Goal: Information Seeking & Learning: Learn about a topic

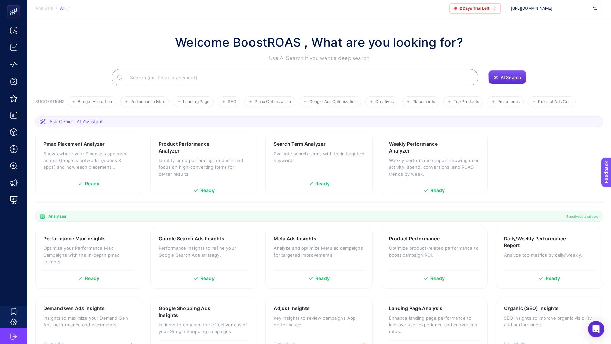
click at [534, 4] on div "https://www.mai.com.tr/" at bounding box center [554, 8] width 98 height 11
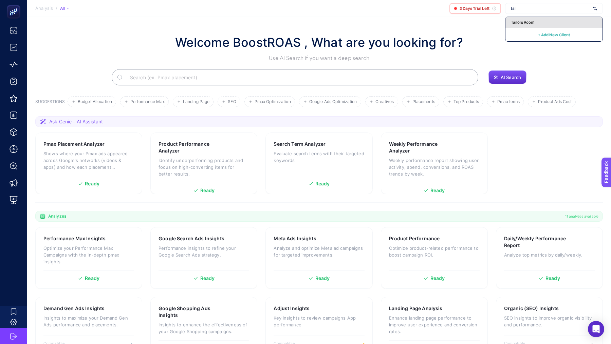
type input "tail"
click at [539, 23] on div "Tailors Room" at bounding box center [553, 22] width 97 height 11
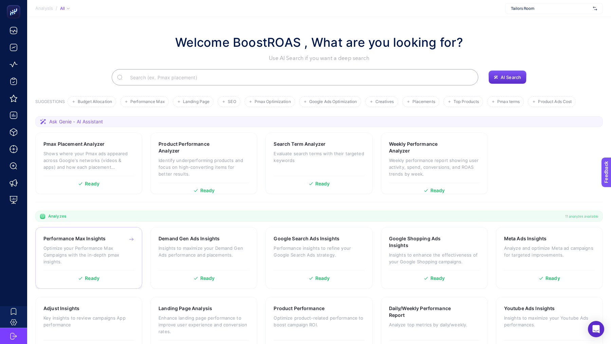
scroll to position [41, 0]
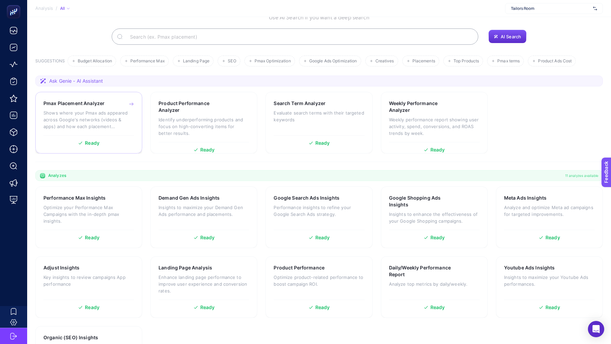
click at [93, 116] on p "Shows where your Pmax ads appeared across Google's networks (videos & apps) and…" at bounding box center [88, 120] width 91 height 20
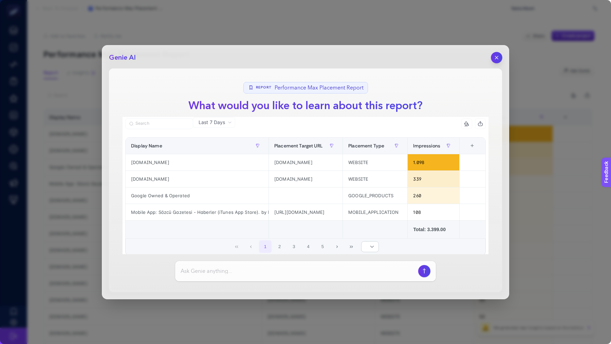
click at [499, 59] on icon "button" at bounding box center [497, 58] width 6 height 6
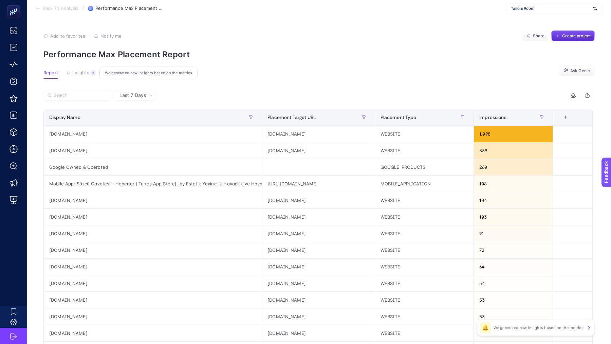
click at [77, 78] on button "Insights 3 We generated new insights based on the metrics" at bounding box center [81, 74] width 30 height 9
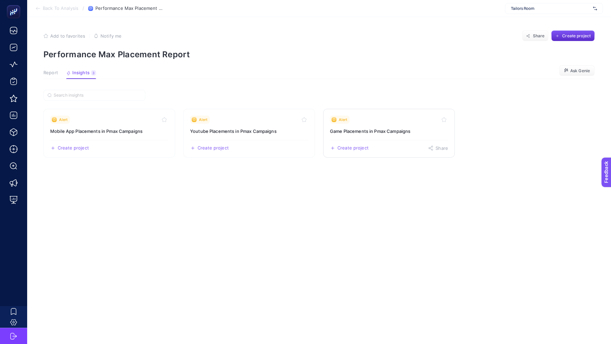
click at [367, 130] on h3 "Game Placements in Pmax Campaigns" at bounding box center [389, 131] width 118 height 7
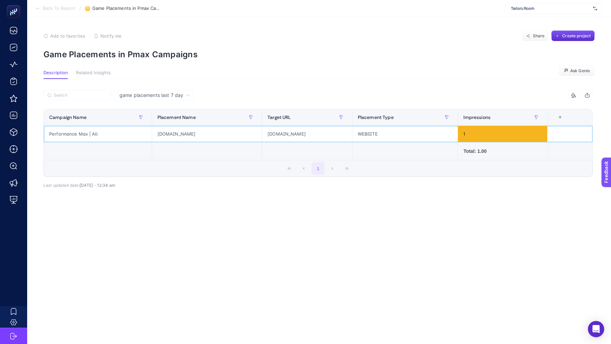
click at [182, 135] on div "littleyardgames.com" at bounding box center [207, 134] width 110 height 16
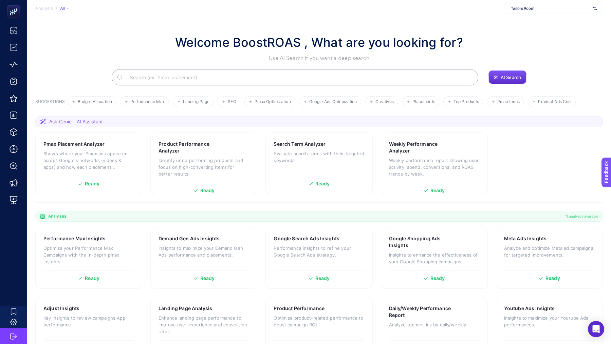
scroll to position [41, 0]
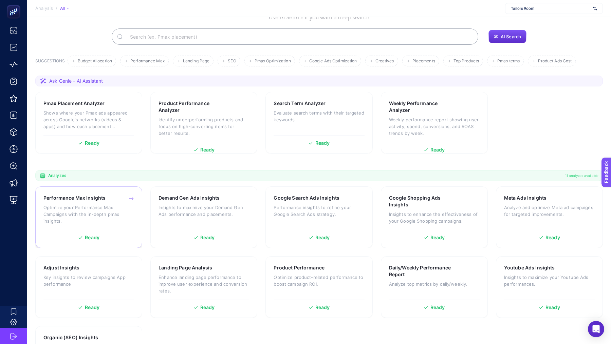
click at [125, 220] on p "Optimize your Performance Max Campaigns with the in-depth pmax insights." at bounding box center [88, 214] width 91 height 20
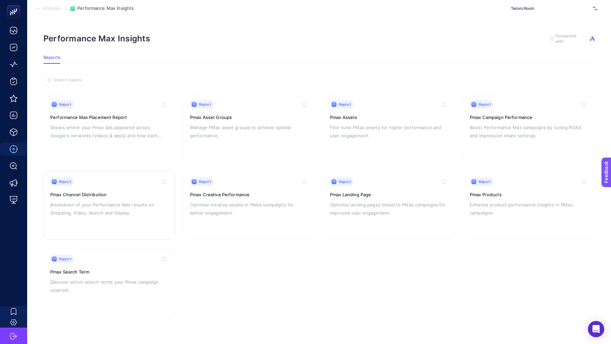
click at [109, 182] on div "Report" at bounding box center [109, 182] width 118 height 8
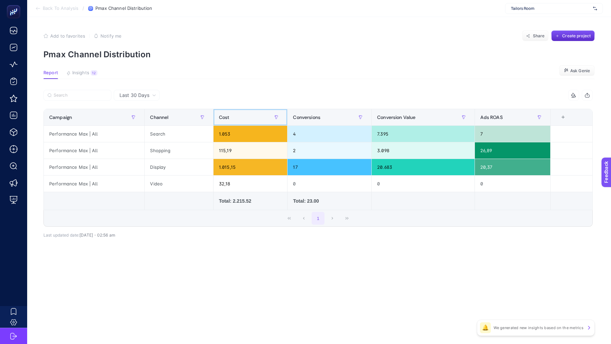
click at [255, 116] on div "Cost" at bounding box center [250, 117] width 63 height 11
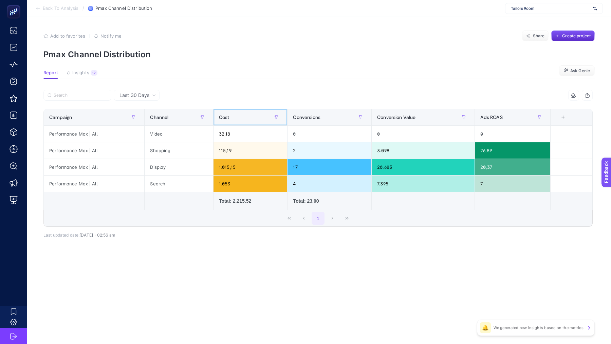
click at [255, 116] on div "Cost" at bounding box center [250, 117] width 63 height 11
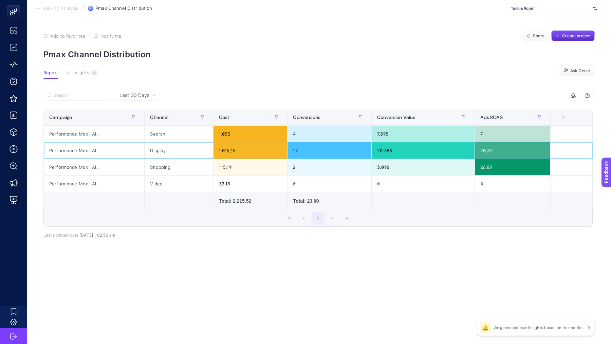
click at [225, 151] on div "1.015,15" at bounding box center [250, 151] width 74 height 16
click at [222, 134] on div "1.053" at bounding box center [250, 134] width 74 height 16
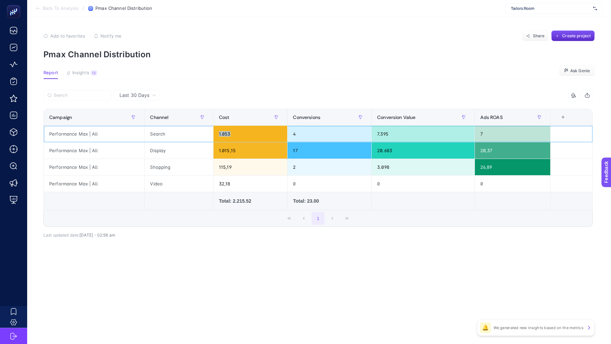
click at [222, 134] on div "1.053" at bounding box center [250, 134] width 74 height 16
click at [229, 151] on div "1.015,15" at bounding box center [250, 151] width 74 height 16
click at [46, 9] on span "Back To Analysis" at bounding box center [61, 8] width 36 height 5
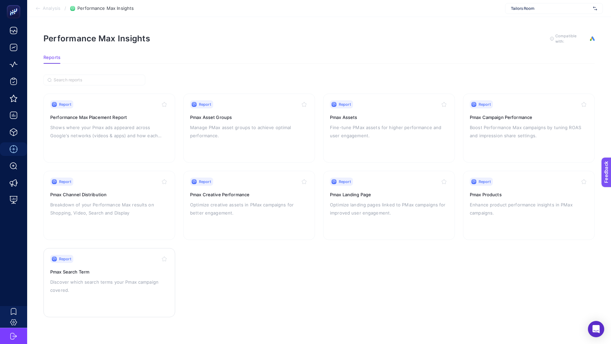
click at [103, 281] on p "Discover which search terms your Pmax campaign covered." at bounding box center [109, 286] width 118 height 16
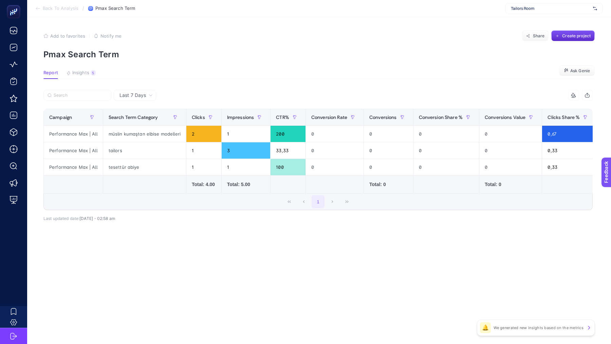
click at [139, 98] on span "Last 7 Days" at bounding box center [132, 95] width 26 height 7
click at [136, 117] on li "Last 30 Days" at bounding box center [135, 122] width 38 height 12
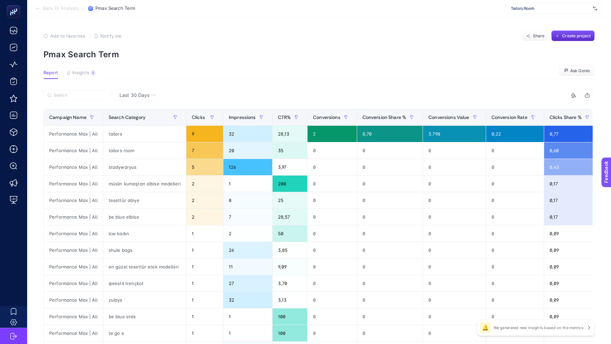
click at [67, 11] on section "Back To Analysis / Pmax Search Term Tailors Room" at bounding box center [319, 8] width 584 height 17
click at [64, 11] on span "Back To Analysis" at bounding box center [61, 8] width 36 height 5
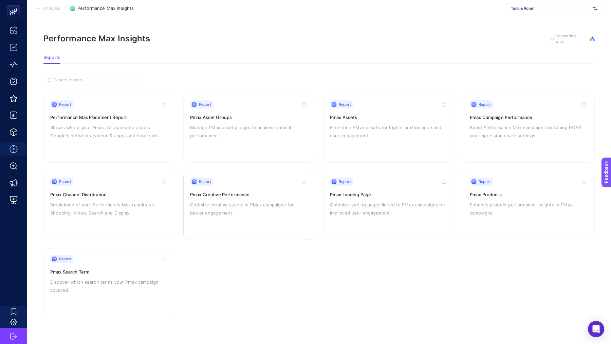
click at [241, 193] on h3 "Pmax Creative Performance" at bounding box center [249, 194] width 118 height 7
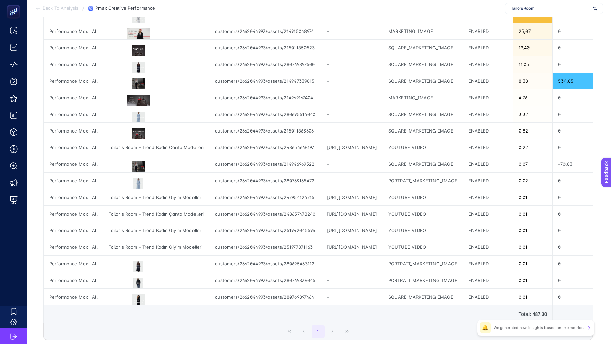
scroll to position [92, 0]
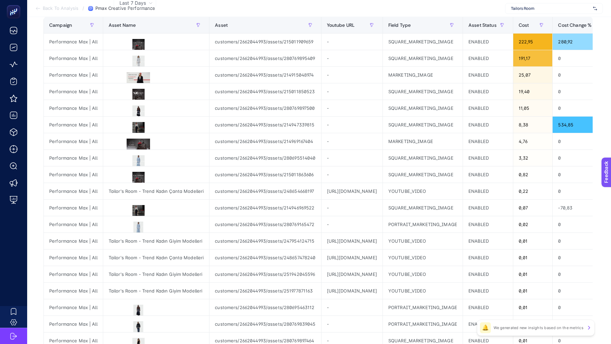
click at [57, 11] on span "Back To Analysis" at bounding box center [61, 8] width 36 height 5
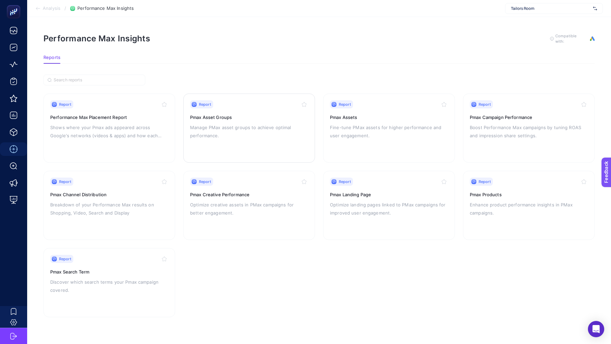
click at [240, 132] on p "Manage PMax asset groups to achieve optimal performance." at bounding box center [249, 132] width 118 height 16
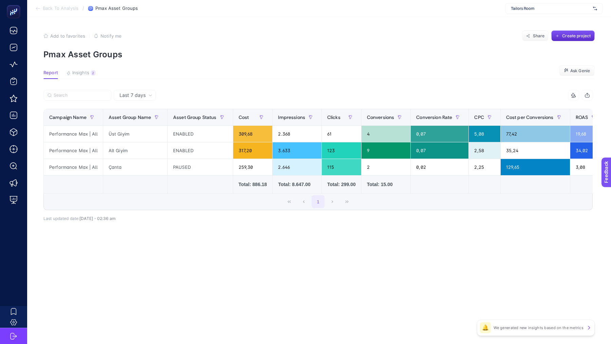
click at [140, 91] on div "Last 7 days" at bounding box center [135, 95] width 42 height 11
click at [143, 120] on li "Last 30 days" at bounding box center [135, 122] width 38 height 12
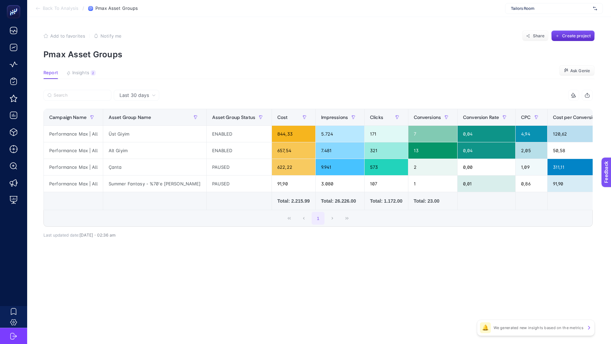
click at [62, 6] on span "Back To Analysis" at bounding box center [61, 8] width 36 height 5
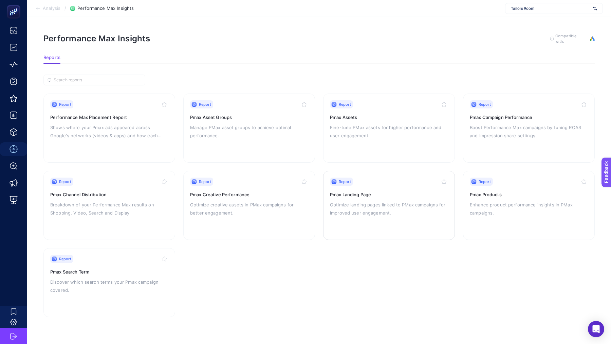
click at [372, 185] on div "Report" at bounding box center [389, 182] width 118 height 8
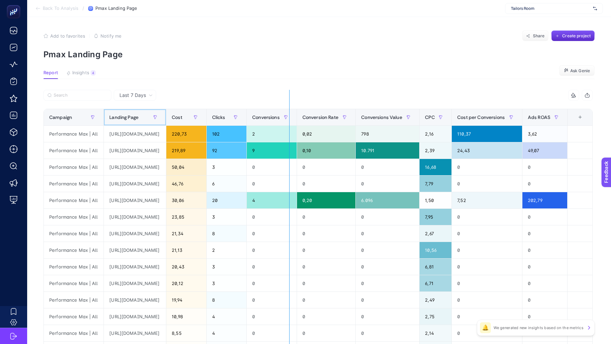
drag, startPoint x: 237, startPoint y: 117, endPoint x: 289, endPoint y: 119, distance: 52.3
click at [289, 119] on div "8 items selected Campaign Landing Page Cost Clicks Conversions Conversion Rate …" at bounding box center [317, 266] width 549 height 353
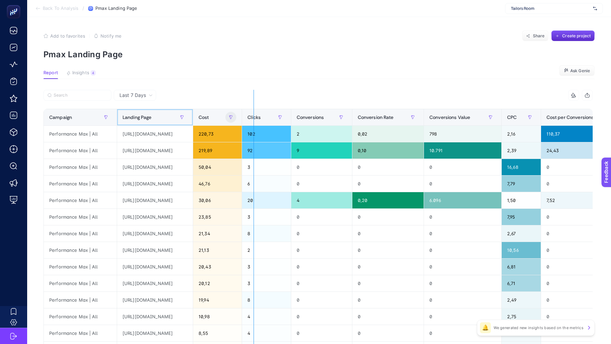
drag, startPoint x: 252, startPoint y: 119, endPoint x: 310, endPoint y: 119, distance: 57.7
click at [310, 119] on div "8 items selected Campaign Landing Page Cost Clicks Conversions Conversion Rate …" at bounding box center [317, 266] width 549 height 353
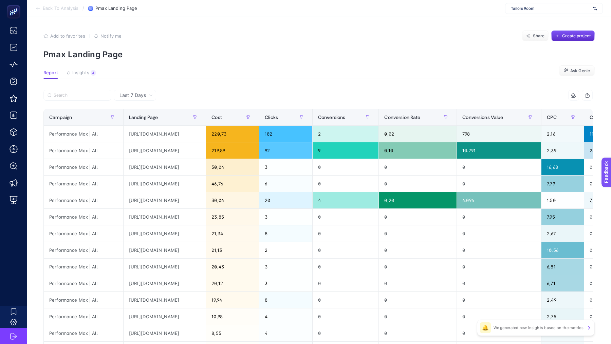
click at [62, 11] on li "Back To Analysis" at bounding box center [56, 8] width 43 height 5
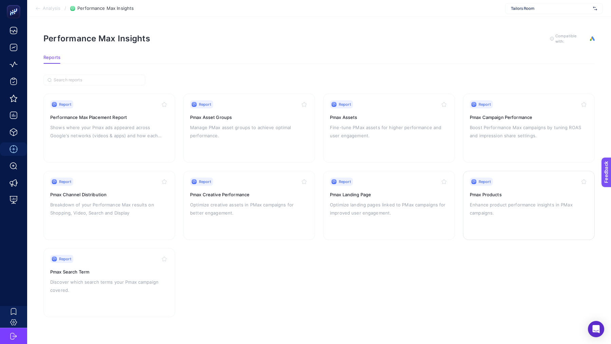
click at [505, 206] on p "Enhance product performance insights in PMax campaigns." at bounding box center [529, 209] width 118 height 16
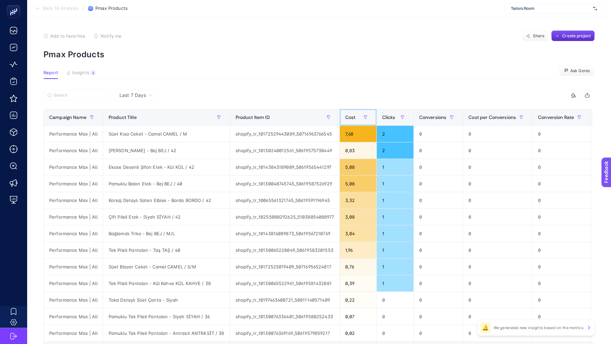
click at [350, 116] on span "Cost" at bounding box center [350, 117] width 11 height 5
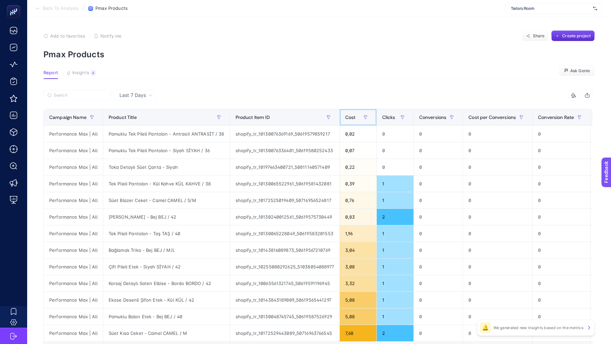
click at [350, 116] on span "Cost" at bounding box center [350, 117] width 11 height 5
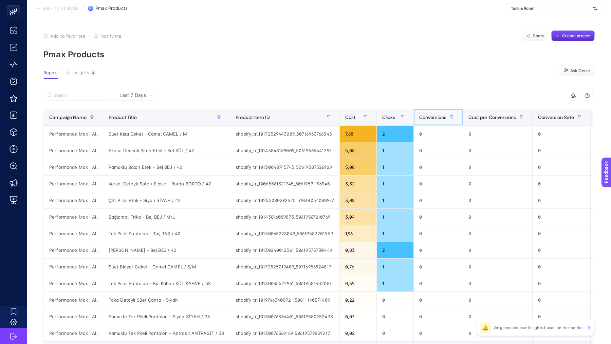
click at [427, 116] on span "Conversions" at bounding box center [432, 117] width 27 height 5
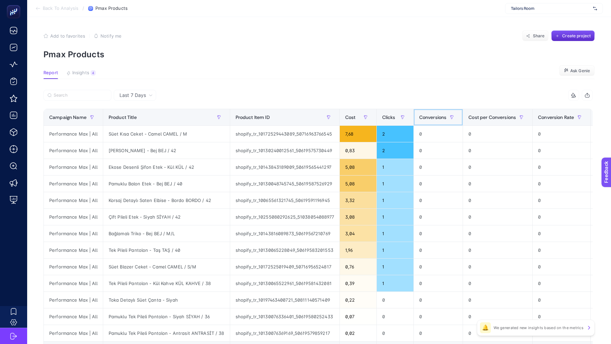
click at [427, 116] on span "Conversions" at bounding box center [432, 117] width 27 height 5
click at [348, 117] on span "Cost" at bounding box center [350, 117] width 11 height 5
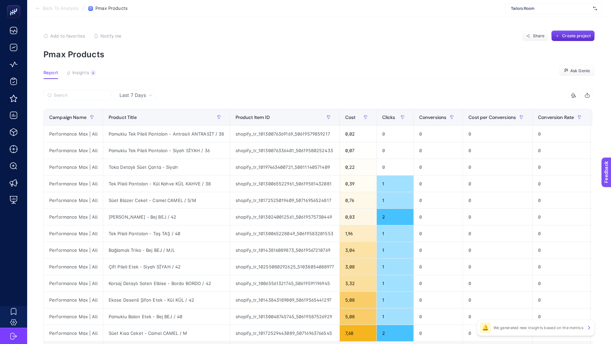
click at [127, 100] on div "Last 7 Days" at bounding box center [135, 95] width 42 height 11
click at [127, 100] on div "Last 7 Days Last 7 Days Last 30 Days" at bounding box center [135, 95] width 42 height 11
click at [140, 96] on span "Last 7 Days" at bounding box center [132, 95] width 26 height 7
click at [139, 118] on li "Last 30 Days" at bounding box center [135, 122] width 38 height 12
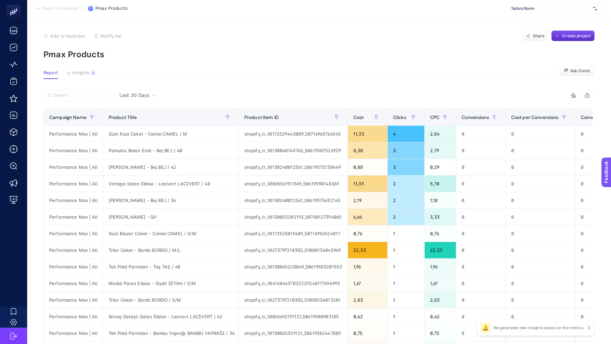
click at [69, 11] on section "Back To Analysis / Pmax Products Tailors Room" at bounding box center [319, 8] width 584 height 17
click at [67, 11] on span "Back To Analysis" at bounding box center [61, 8] width 36 height 5
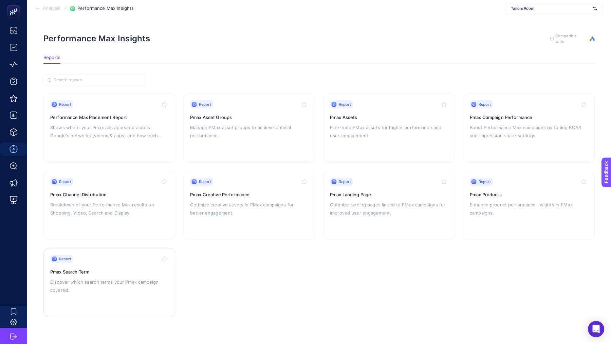
click at [100, 291] on p "Discover which search terms your Pmax campaign covered." at bounding box center [109, 286] width 118 height 16
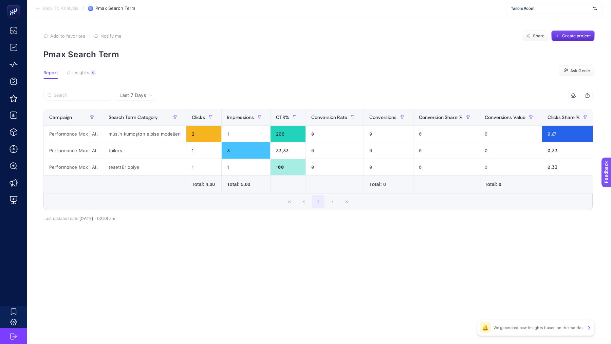
click at [147, 98] on div "Last 7 Days" at bounding box center [135, 95] width 42 height 11
click at [143, 95] on span "Last 7 Days" at bounding box center [132, 95] width 26 height 7
click at [135, 91] on div "Last 7 Days" at bounding box center [135, 95] width 42 height 11
click at [139, 118] on li "Last 30 Days" at bounding box center [135, 122] width 38 height 12
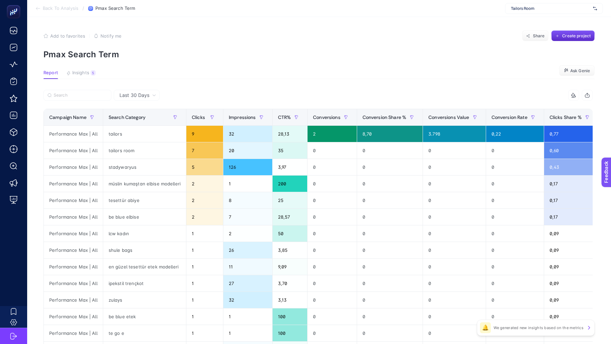
click at [61, 8] on span "Back To Analysis" at bounding box center [61, 8] width 36 height 5
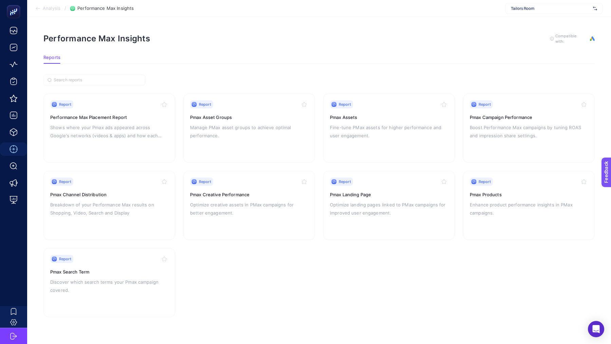
click at [52, 8] on span "Analysis" at bounding box center [52, 8] width 18 height 5
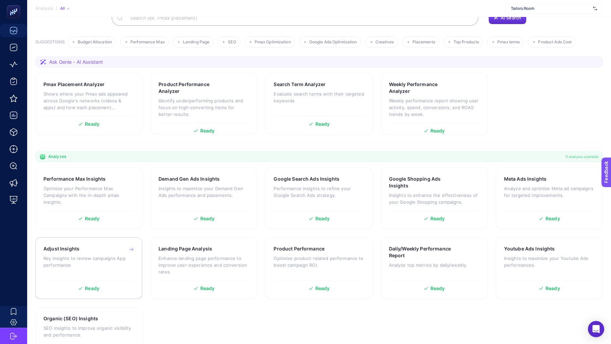
scroll to position [92, 0]
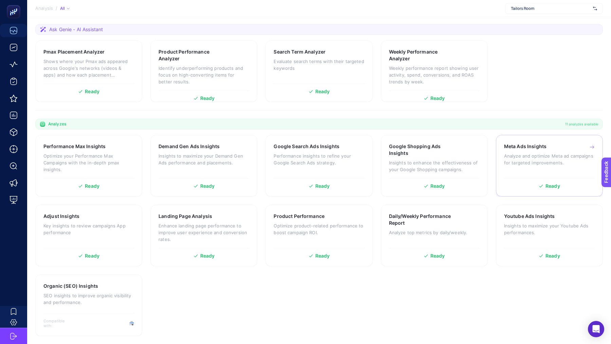
click at [560, 159] on p "Analyze and optimize Meta ad campaigns for targeted improvements." at bounding box center [549, 160] width 91 height 14
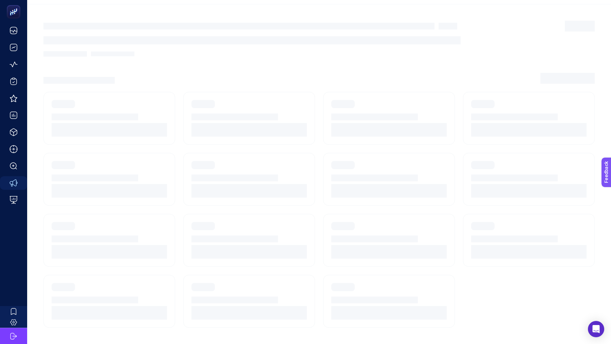
scroll to position [12, 0]
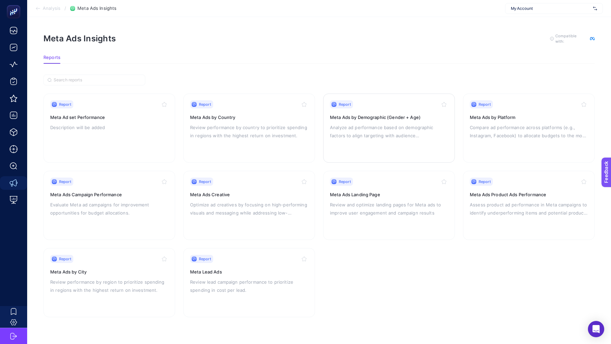
click at [368, 143] on div "Report Meta Ads by Demographic (Gender + Age) Analyze ad performance based on d…" at bounding box center [389, 128] width 118 height 56
click at [382, 135] on p "Analyze ad performance based on demographic factors to align targeting with aud…" at bounding box center [389, 132] width 118 height 16
click at [355, 139] on div "Report Meta Ads by Demographic (Gender + Age) Analyze ad performance based on d…" at bounding box center [389, 128] width 118 height 56
click at [338, 121] on div "Report Meta Ads by Demographic (Gender + Age) Analyze ad performance based on d…" at bounding box center [389, 128] width 118 height 56
click at [360, 124] on p "Analyze ad performance based on demographic factors to align targeting with aud…" at bounding box center [389, 132] width 118 height 16
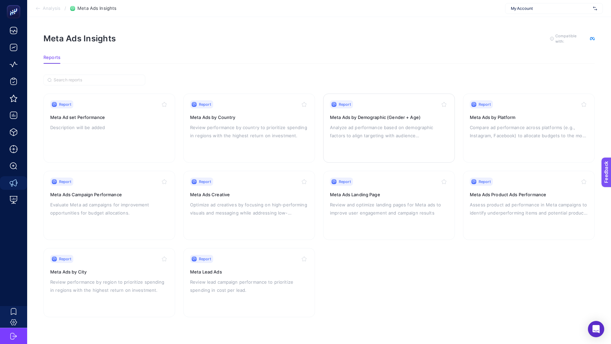
click at [371, 114] on h3 "Meta Ads by Demographic (Gender + Age)" at bounding box center [389, 117] width 118 height 7
click at [369, 124] on p "Analyze ad performance based on demographic factors to align targeting with aud…" at bounding box center [389, 132] width 118 height 16
click at [250, 59] on section "Reports" at bounding box center [318, 59] width 551 height 9
click at [411, 125] on p "Analyze ad performance based on demographic factors to align targeting with aud…" at bounding box center [389, 132] width 118 height 16
click at [369, 96] on link "Report Meta Ads by Demographic (Gender + Age) Analyze ad performance based on d…" at bounding box center [389, 128] width 132 height 69
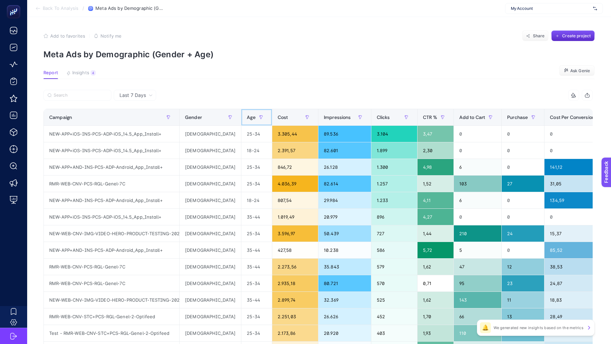
click at [247, 116] on span "Age" at bounding box center [251, 117] width 8 height 5
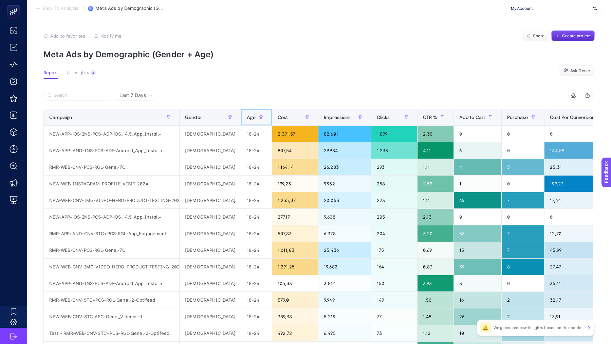
click at [247, 116] on span "Age" at bounding box center [251, 117] width 8 height 5
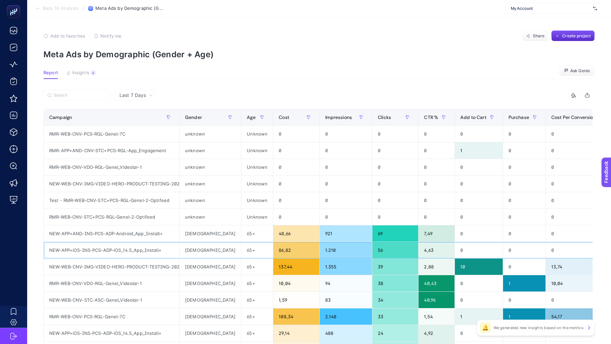
click at [241, 250] on div "65+" at bounding box center [257, 250] width 32 height 16
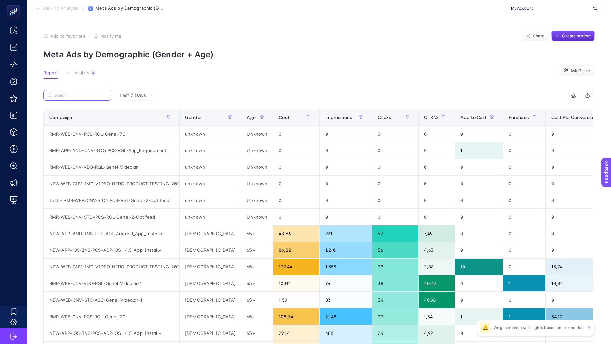
click at [75, 94] on input "Search" at bounding box center [81, 95] width 54 height 5
paste input "65+"
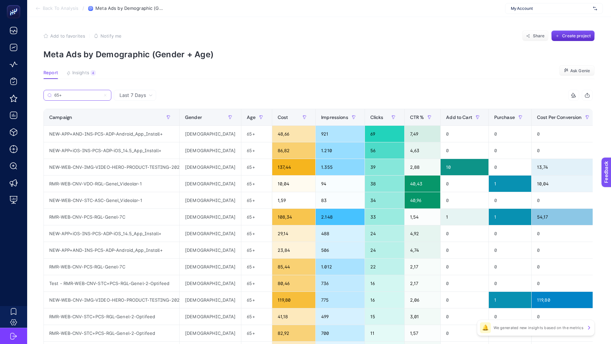
type input "65+"
click at [488, 115] on span "Purchase" at bounding box center [504, 117] width 21 height 5
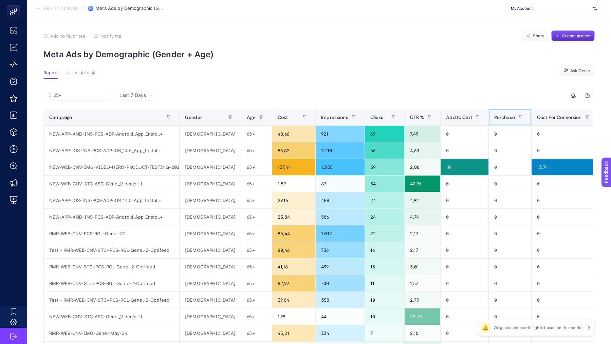
click at [488, 115] on span "Purchase" at bounding box center [504, 117] width 21 height 5
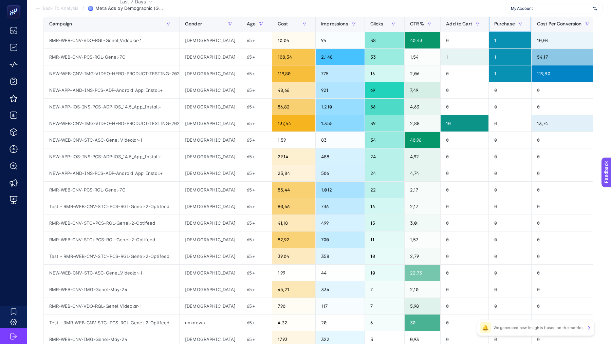
scroll to position [17, 0]
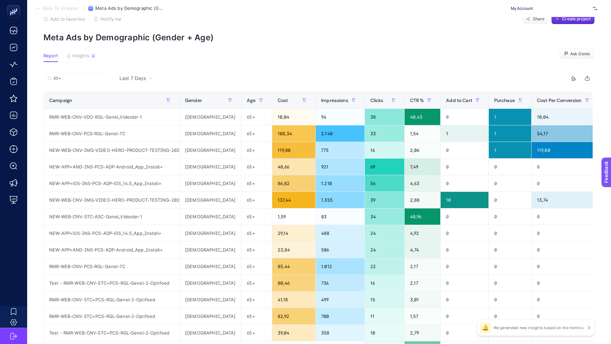
click at [135, 78] on span "Last 7 Days" at bounding box center [132, 78] width 26 height 7
click at [139, 101] on li "Last 30 Days" at bounding box center [135, 105] width 38 height 12
click at [78, 77] on input "Search" at bounding box center [81, 78] width 54 height 5
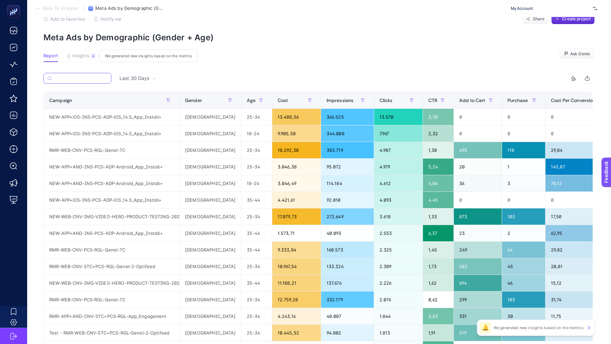
paste input "Vual"
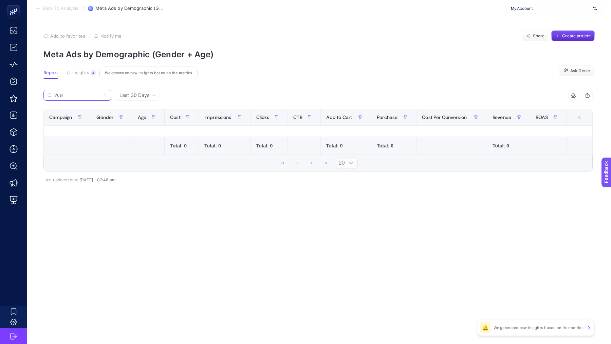
scroll to position [0, 0]
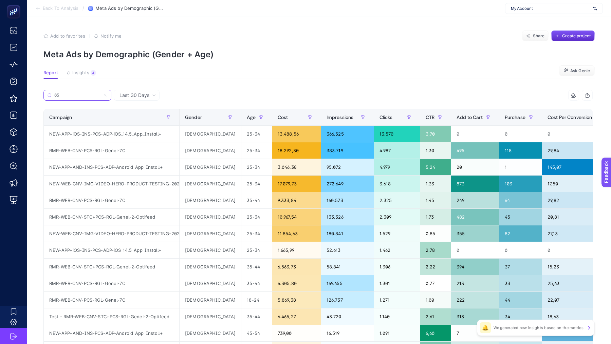
type input "+65"
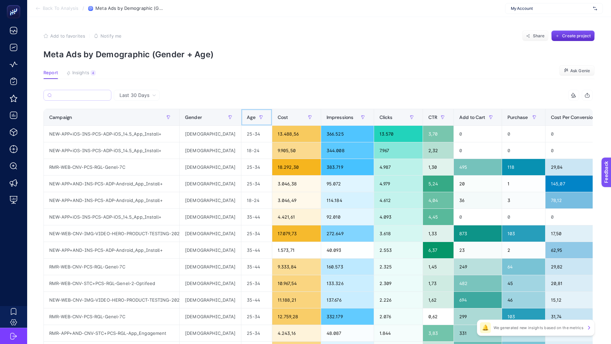
click at [247, 119] on span "Age" at bounding box center [251, 117] width 8 height 5
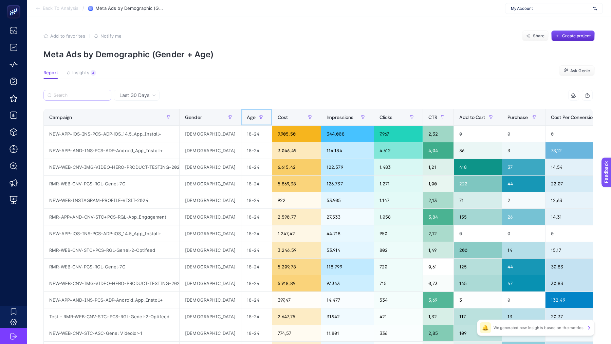
click at [247, 119] on span "Age" at bounding box center [251, 117] width 8 height 5
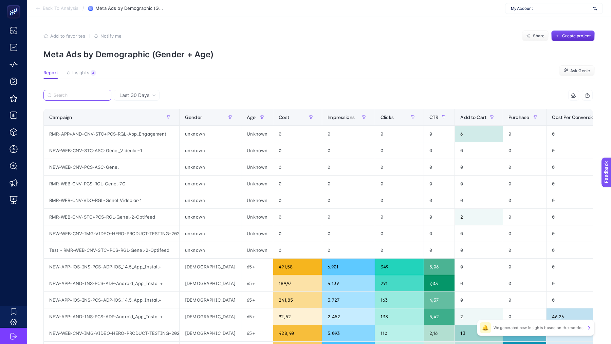
click at [74, 96] on input "Search" at bounding box center [81, 95] width 54 height 5
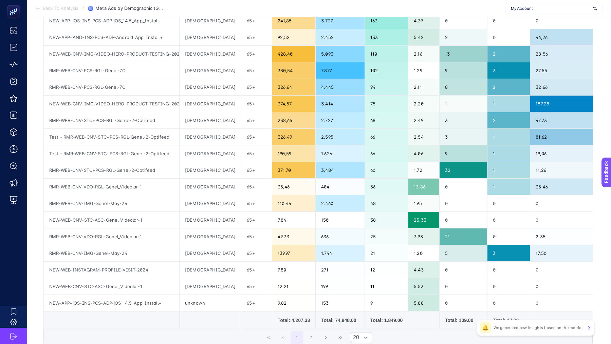
scroll to position [198, 0]
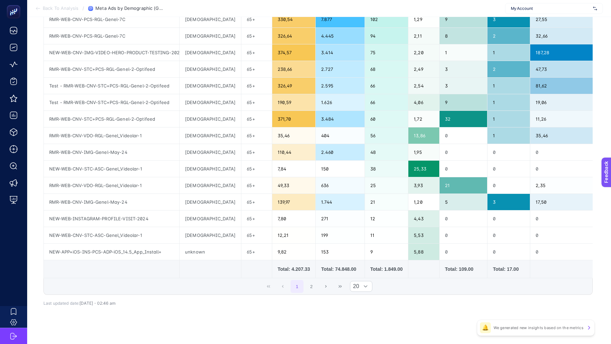
type input "65+"
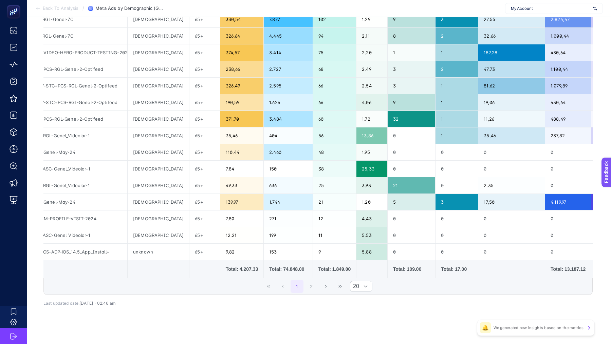
scroll to position [0, 53]
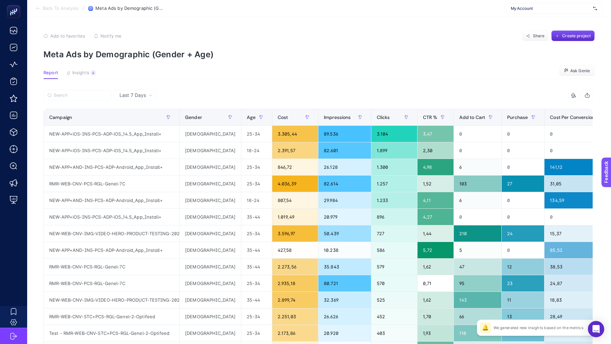
click at [67, 7] on span "Back To Analysis" at bounding box center [61, 8] width 36 height 5
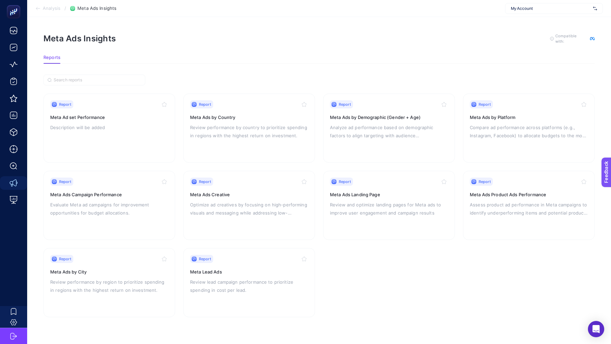
click at [52, 10] on span "Analysis" at bounding box center [52, 8] width 18 height 5
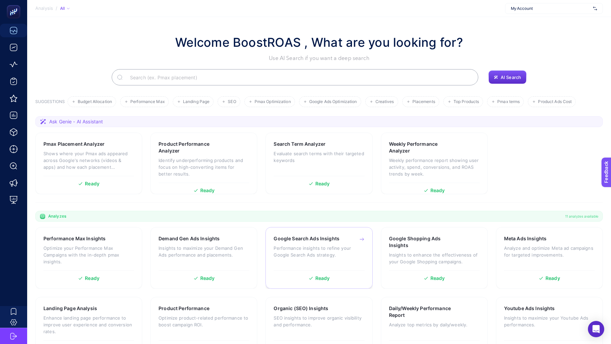
scroll to position [92, 0]
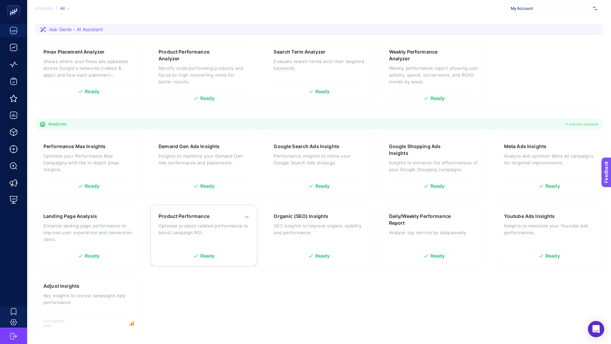
click at [183, 218] on h3 "Product Performance" at bounding box center [183, 216] width 51 height 7
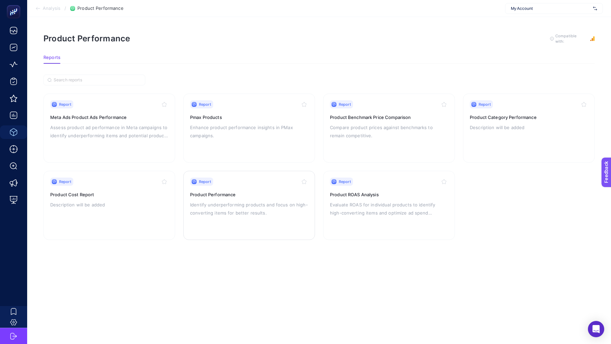
click at [274, 198] on div "Report Product Performance Identify underperforming products and focus on high-…" at bounding box center [249, 206] width 118 height 56
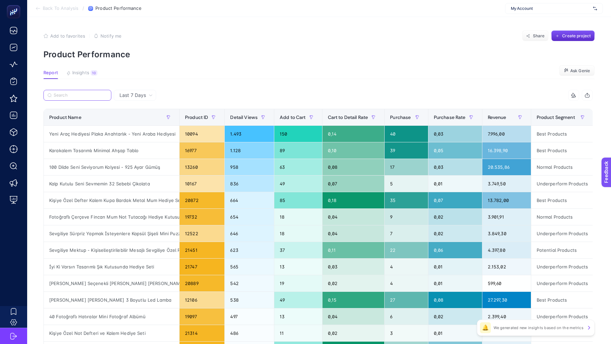
click at [72, 93] on input "Search" at bounding box center [81, 95] width 54 height 5
click at [522, 6] on span "My Account" at bounding box center [550, 8] width 79 height 5
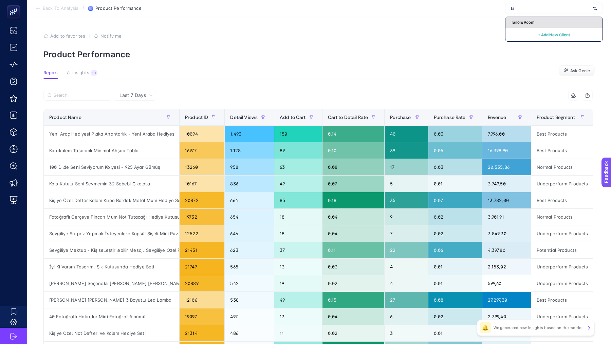
type input "tai"
click at [544, 21] on div "Tailors Room" at bounding box center [553, 22] width 97 height 11
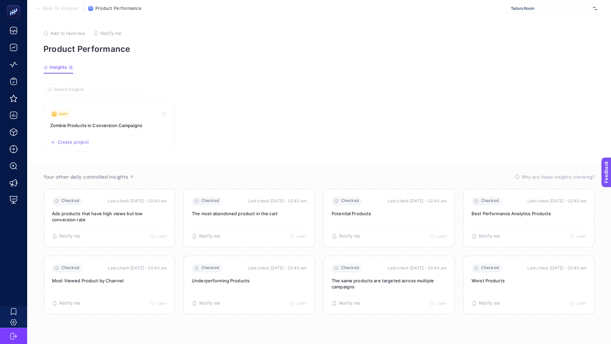
click at [50, 7] on span "Back To Analysis" at bounding box center [61, 8] width 36 height 5
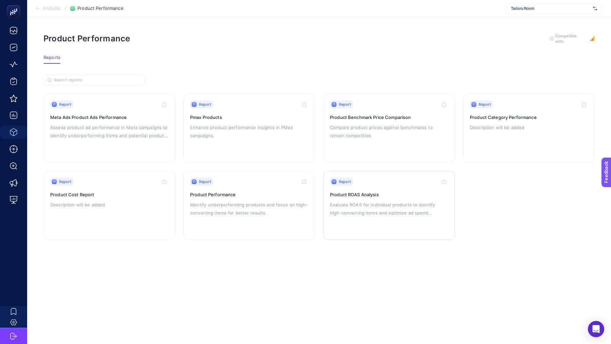
click at [396, 204] on p "Evaluate ROAS for individual products to identify high-converting items and opt…" at bounding box center [389, 209] width 118 height 16
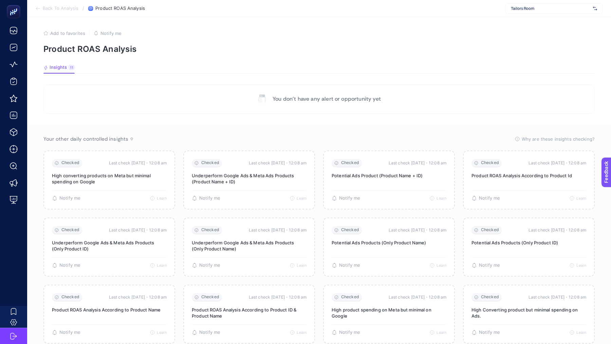
click at [61, 9] on span "Back To Analysis" at bounding box center [61, 8] width 36 height 5
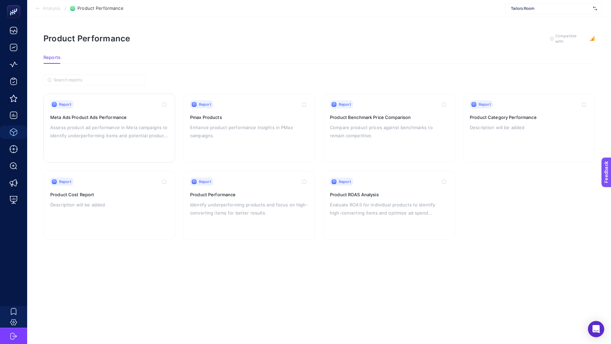
click at [130, 135] on p "Assess product ad performance in Meta campaigns to identify underperforming ite…" at bounding box center [109, 132] width 118 height 16
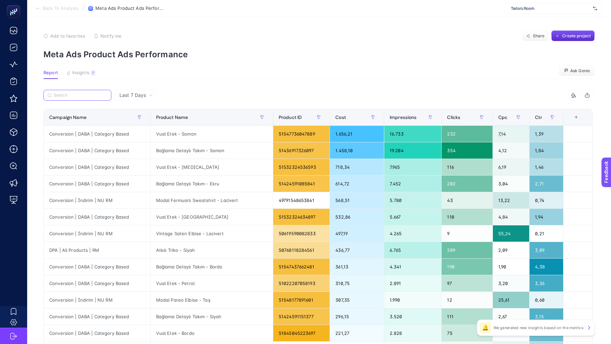
click at [81, 95] on input "Search" at bounding box center [81, 95] width 54 height 5
paste input "Vual"
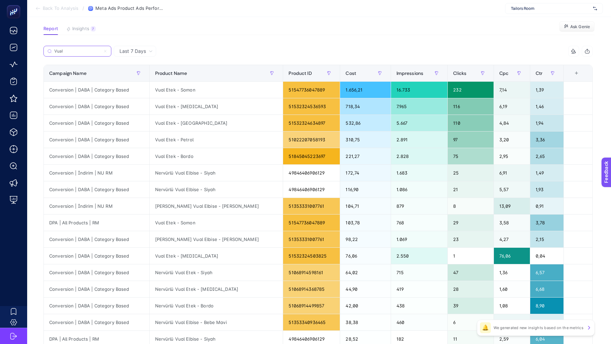
scroll to position [46, 0]
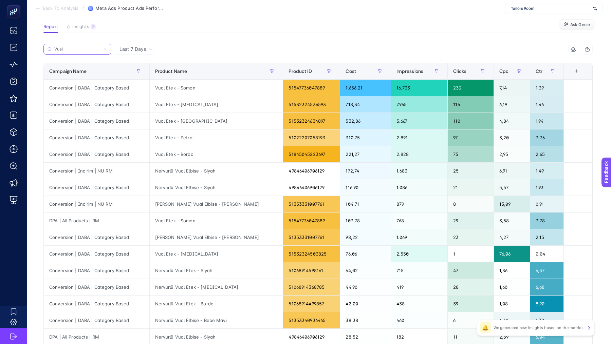
type input "Vual"
click at [585, 72] on div "8 items selected +" at bounding box center [578, 71] width 18 height 5
click at [577, 72] on div "+" at bounding box center [576, 71] width 13 height 5
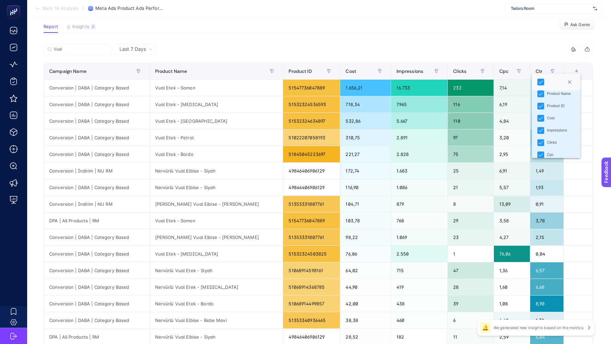
scroll to position [0, 0]
click at [365, 51] on div "6 items selected" at bounding box center [455, 49] width 275 height 11
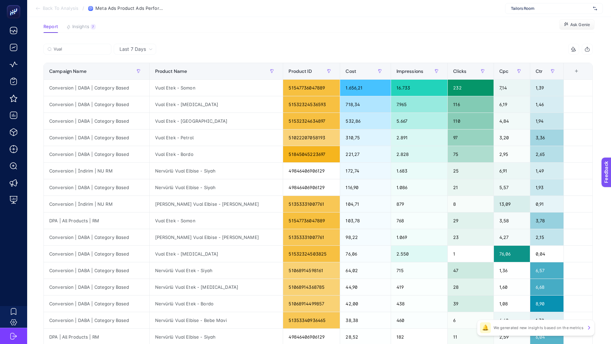
click at [46, 8] on span "Back To Analysis" at bounding box center [61, 8] width 36 height 5
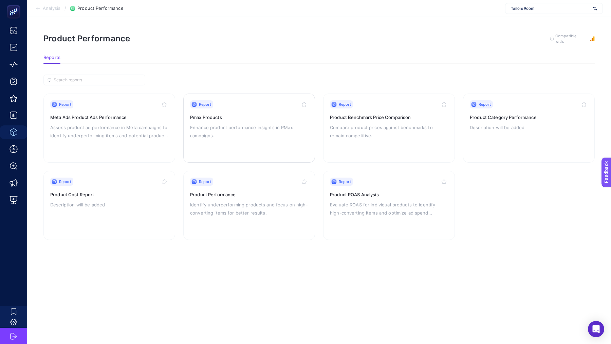
click at [255, 132] on p "Enhance product performance insights in PMax campaigns." at bounding box center [249, 132] width 118 height 16
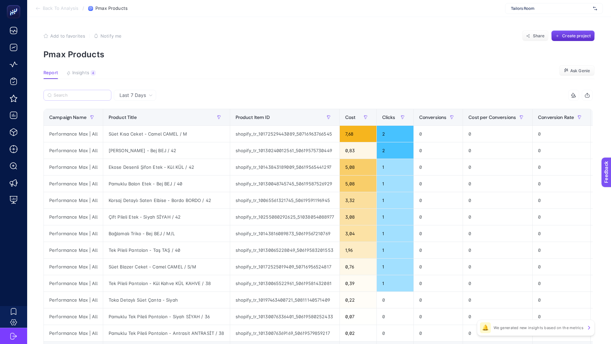
click at [69, 93] on label at bounding box center [77, 95] width 68 height 11
click at [69, 93] on input "Search" at bounding box center [81, 95] width 54 height 5
paste input "Vual"
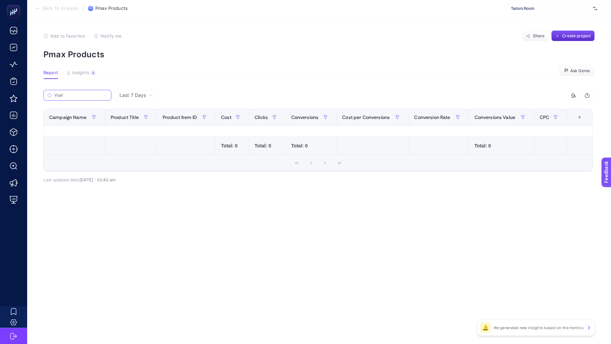
type input "Vual"
click at [61, 8] on span "Back To Analysis" at bounding box center [61, 8] width 36 height 5
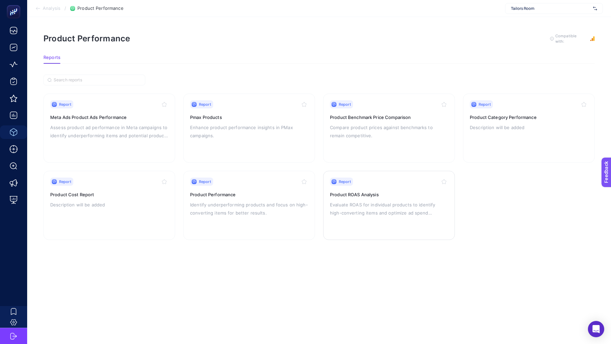
click at [372, 212] on p "Evaluate ROAS for individual products to identify high-converting items and opt…" at bounding box center [389, 209] width 118 height 16
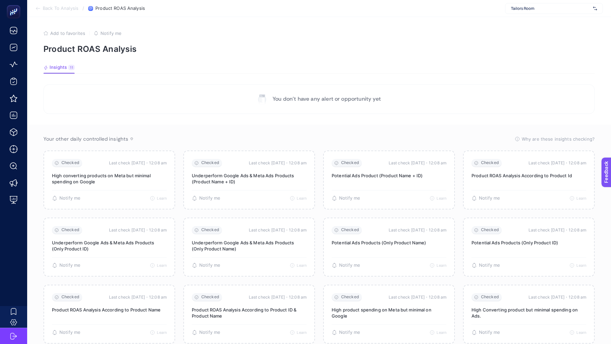
click at [64, 8] on span "Back To Analysis" at bounding box center [61, 8] width 36 height 5
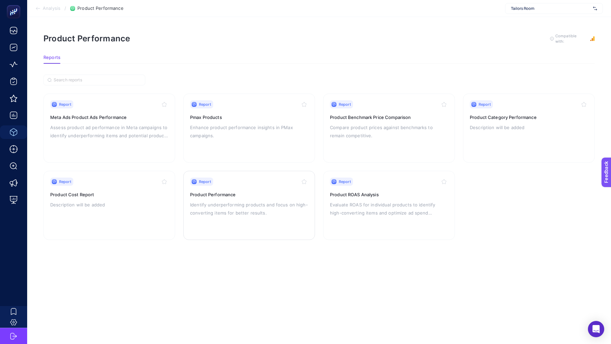
click at [215, 193] on h3 "Product Performance" at bounding box center [249, 194] width 118 height 7
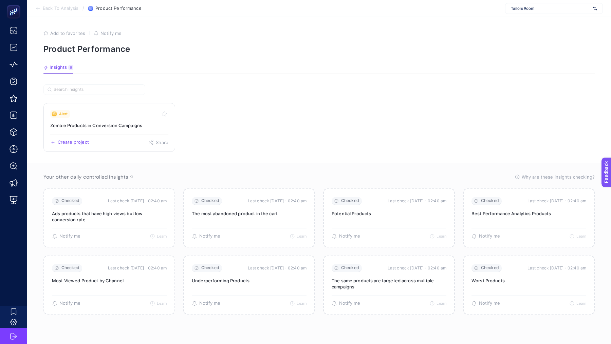
click at [107, 126] on h3 "Zombie Products in Conversion Campaigns" at bounding box center [109, 125] width 118 height 7
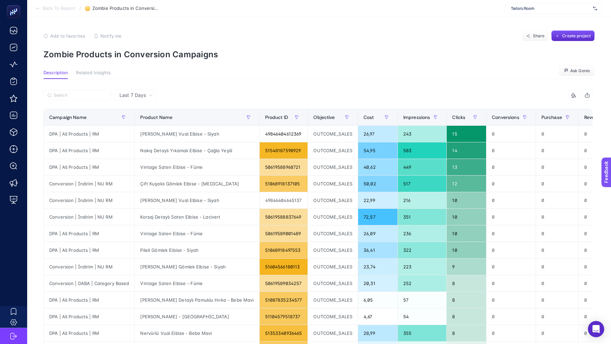
scroll to position [0, 64]
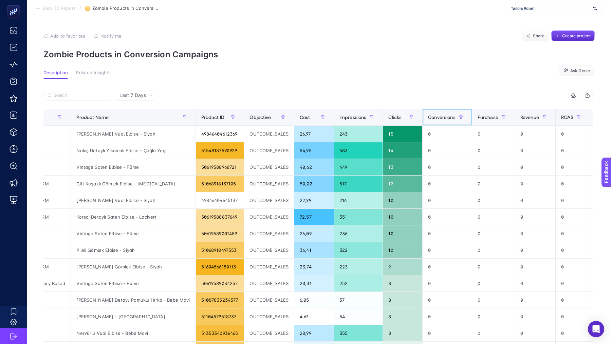
click at [428, 118] on span "Conversions" at bounding box center [441, 117] width 27 height 5
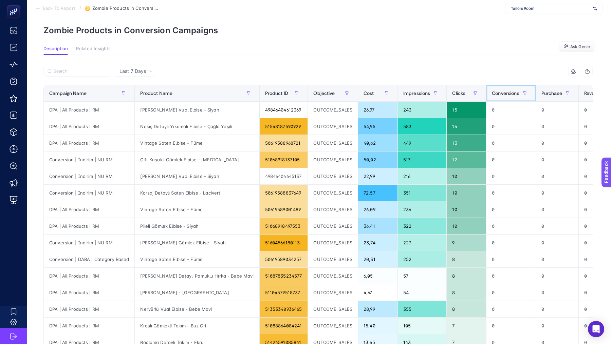
scroll to position [205, 0]
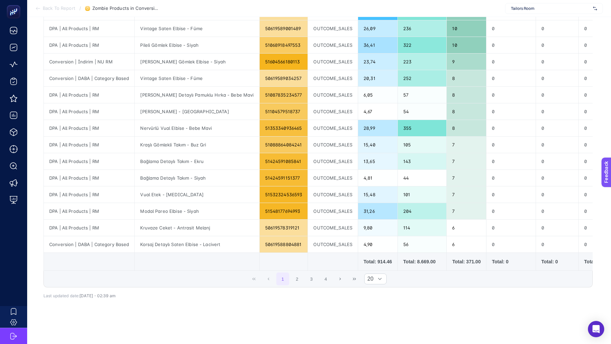
click at [363, 260] on div "Total: 914.46" at bounding box center [377, 262] width 29 height 7
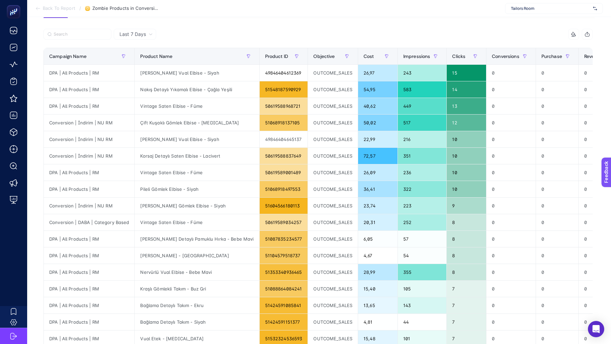
scroll to position [0, 0]
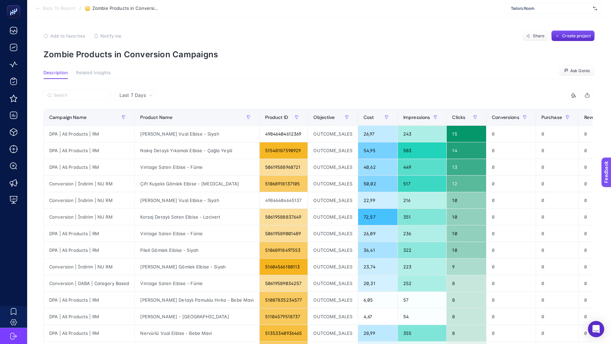
click at [133, 97] on span "Last 7 Days" at bounding box center [132, 95] width 26 height 7
click at [145, 97] on span "Last 7 Days" at bounding box center [132, 95] width 26 height 7
click at [397, 122] on th "Product Name" at bounding box center [421, 117] width 49 height 17
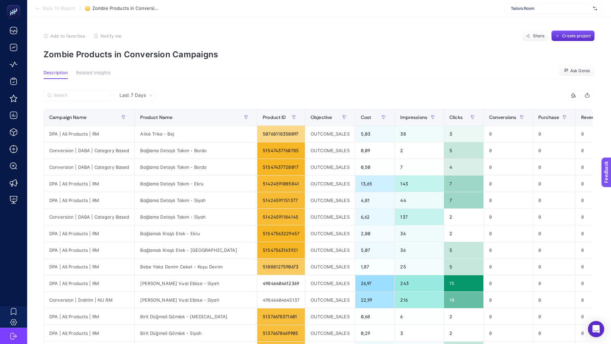
click at [137, 97] on span "Last 7 Days" at bounding box center [132, 95] width 26 height 7
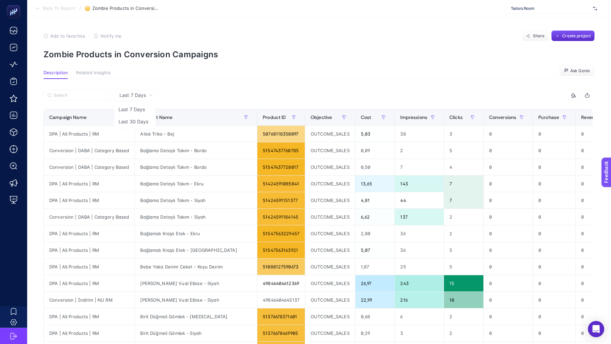
click at [137, 92] on span "Last 7 Days" at bounding box center [132, 95] width 26 height 7
click at [137, 118] on th "Product Name" at bounding box center [196, 117] width 123 height 17
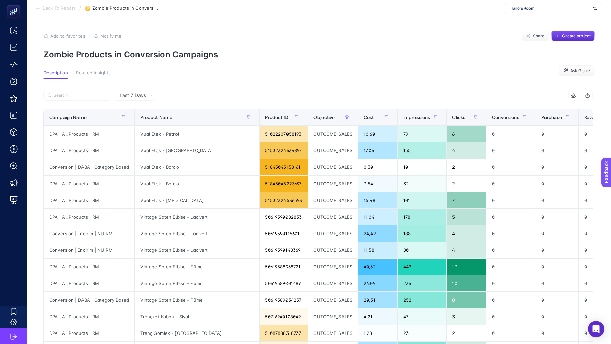
click at [137, 91] on div "Last 7 Days" at bounding box center [135, 95] width 42 height 11
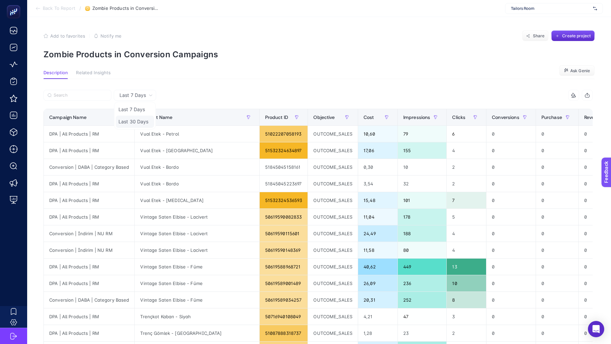
click at [134, 119] on li "Last 30 Days" at bounding box center [135, 122] width 38 height 12
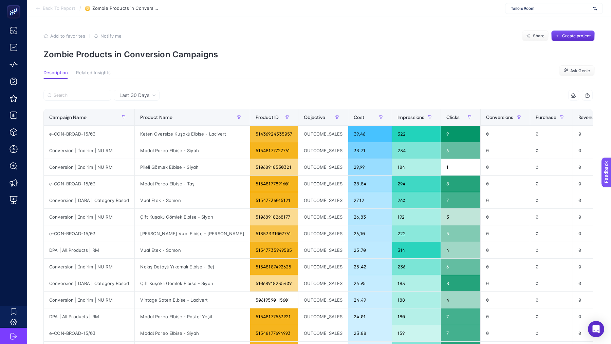
click at [90, 73] on span "Related Insights" at bounding box center [93, 72] width 35 height 5
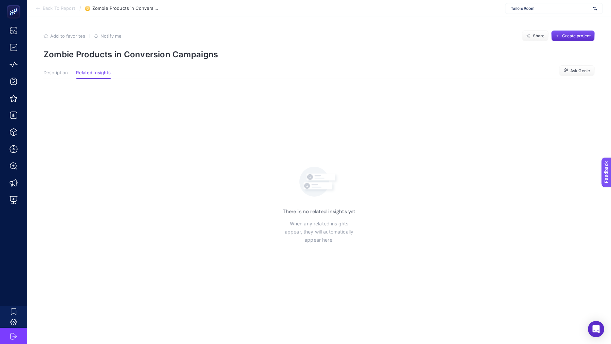
click at [55, 70] on article "Add to favorites false Notify me Share Create project Zombie Products in Conver…" at bounding box center [319, 180] width 584 height 327
click at [59, 74] on span "Description" at bounding box center [55, 72] width 24 height 5
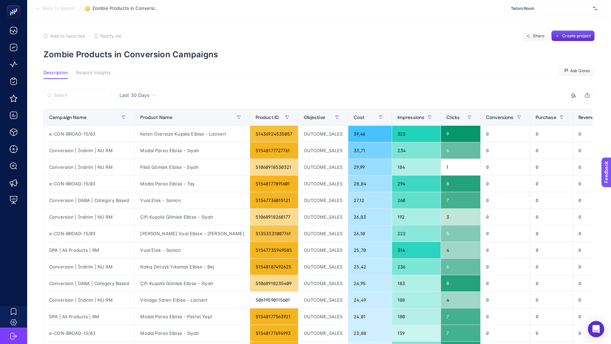
click at [132, 97] on span "Last 30 Days" at bounding box center [134, 95] width 30 height 7
click at [142, 116] on li "Last 7 Days" at bounding box center [137, 122] width 42 height 12
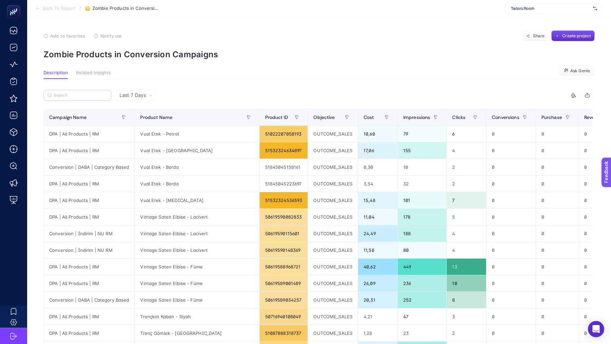
click at [77, 92] on label at bounding box center [77, 95] width 68 height 11
click at [77, 93] on input "Search" at bounding box center [81, 95] width 54 height 5
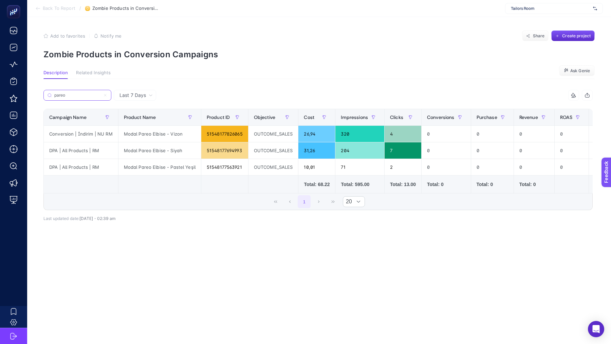
type input "pareo"
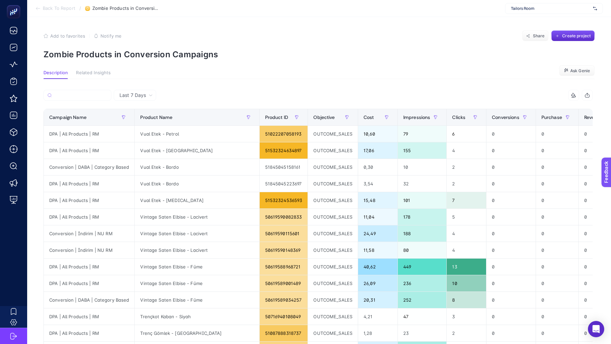
click at [56, 72] on span "Description" at bounding box center [55, 72] width 24 height 5
click at [62, 56] on p "Zombie Products in Conversion Campaigns" at bounding box center [318, 55] width 551 height 10
click at [41, 6] on li "Back To Report" at bounding box center [55, 8] width 40 height 5
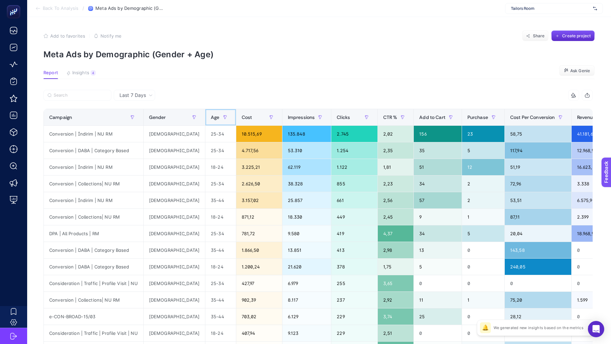
click at [211, 118] on span "Age" at bounding box center [215, 117] width 8 height 5
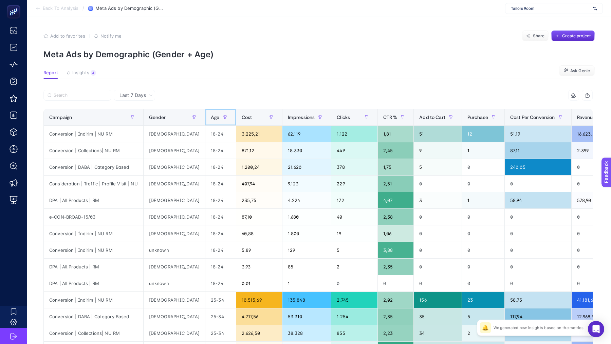
click at [211, 118] on span "Age" at bounding box center [215, 117] width 8 height 5
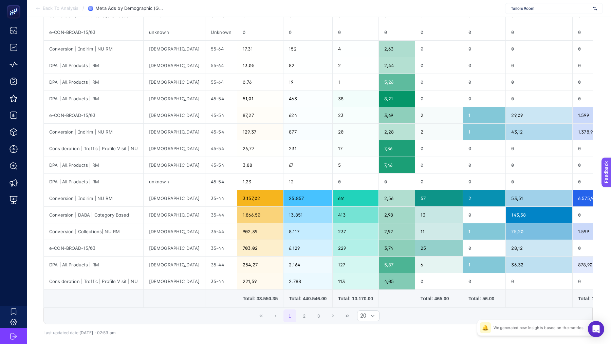
scroll to position [175, 0]
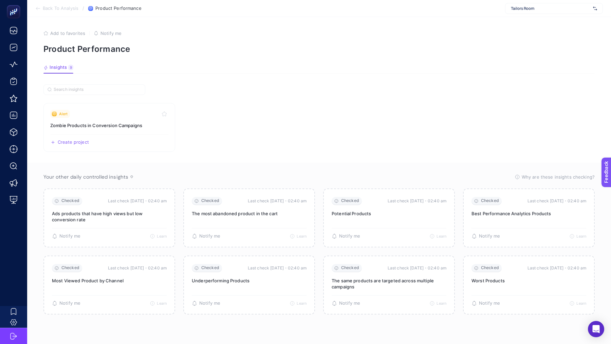
click at [54, 9] on span "Back To Analysis" at bounding box center [61, 8] width 36 height 5
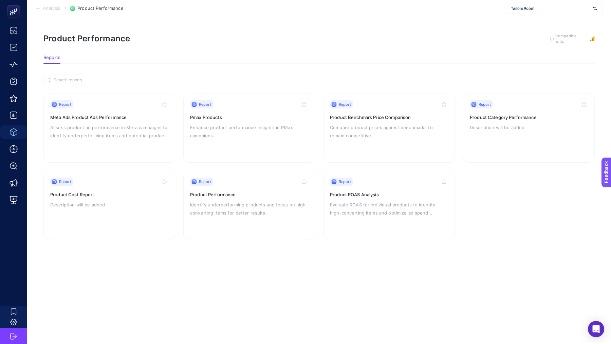
click at [46, 8] on span "Analysis" at bounding box center [52, 8] width 18 height 5
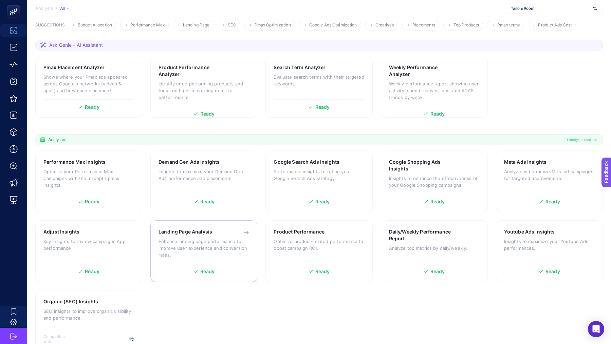
scroll to position [92, 0]
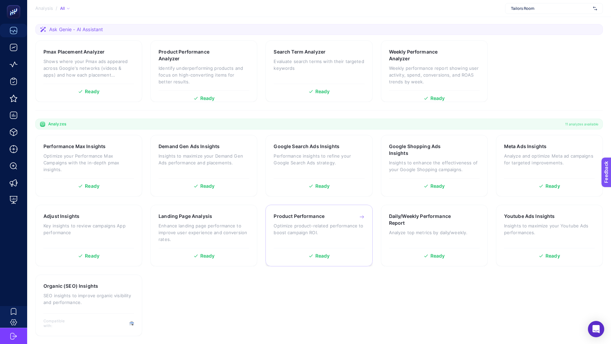
click at [351, 227] on p "Optimize product-related performance to boost campaign ROI." at bounding box center [319, 230] width 91 height 14
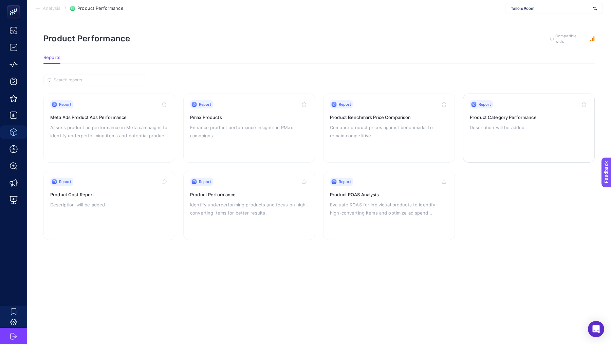
click at [542, 125] on p "Description will be added" at bounding box center [529, 128] width 118 height 8
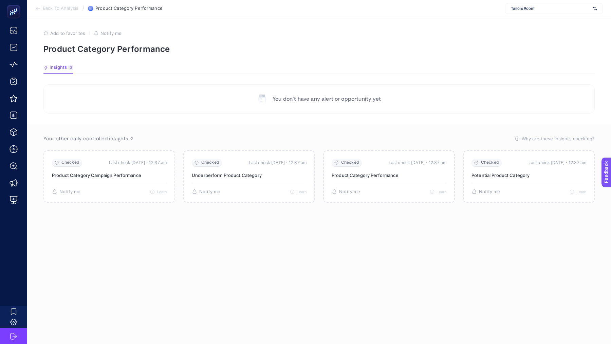
click at [52, 10] on span "Back To Analysis" at bounding box center [61, 8] width 36 height 5
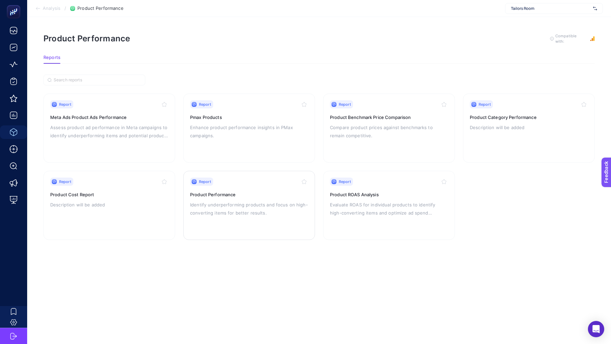
click at [227, 197] on div "Report Product Performance Identify underperforming products and focus on high-…" at bounding box center [249, 206] width 118 height 56
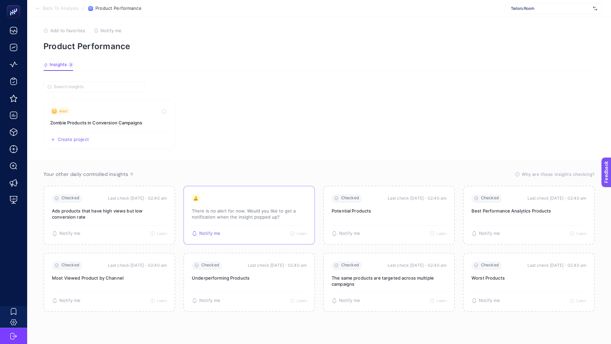
scroll to position [3, 1]
click at [56, 11] on span "Back To Analysis" at bounding box center [60, 8] width 36 height 5
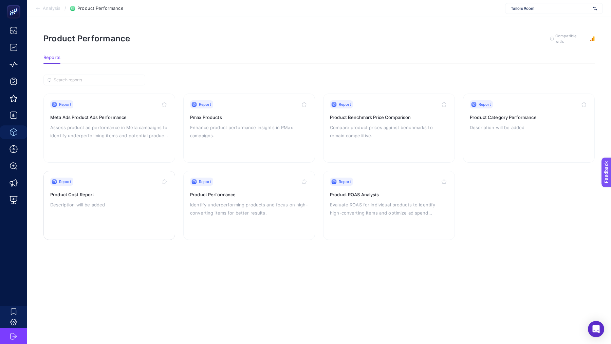
click at [91, 195] on h3 "Product Cost Report" at bounding box center [109, 194] width 118 height 7
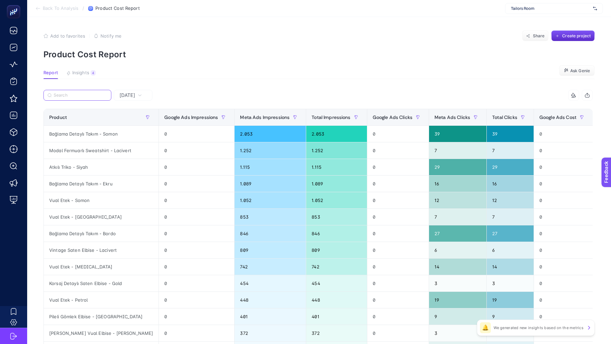
click at [83, 96] on input "Search" at bounding box center [81, 95] width 54 height 5
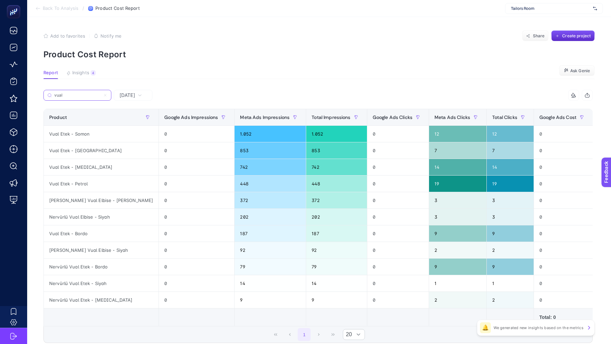
type input "vual"
click at [55, 7] on span "Back To Analysis" at bounding box center [61, 8] width 36 height 5
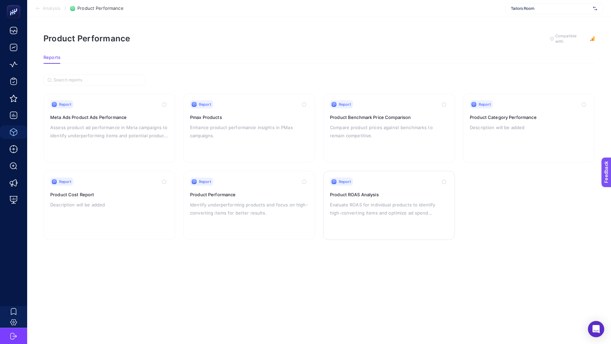
click at [373, 199] on div "Report Product ROAS Analysis Evaluate ROAS for individual products to identify …" at bounding box center [389, 206] width 118 height 56
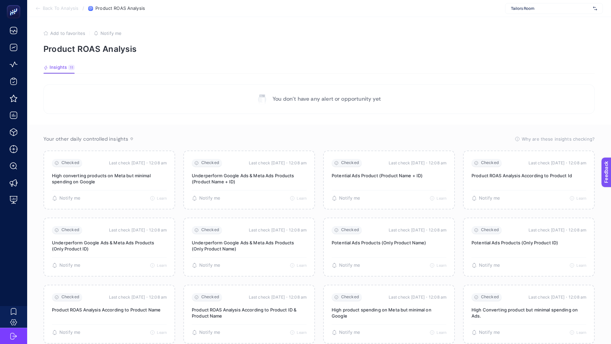
click at [60, 9] on span "Back To Analysis" at bounding box center [61, 8] width 36 height 5
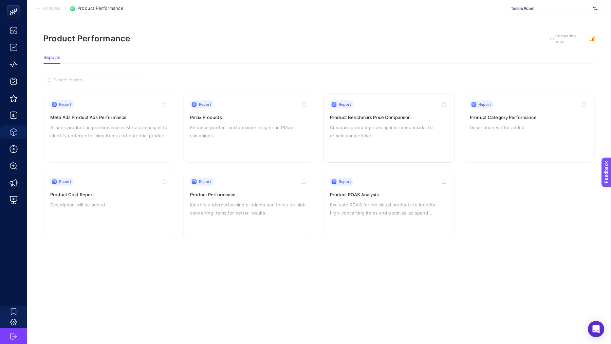
click at [354, 115] on h3 "Product Benchmark Price Comparison" at bounding box center [389, 117] width 118 height 7
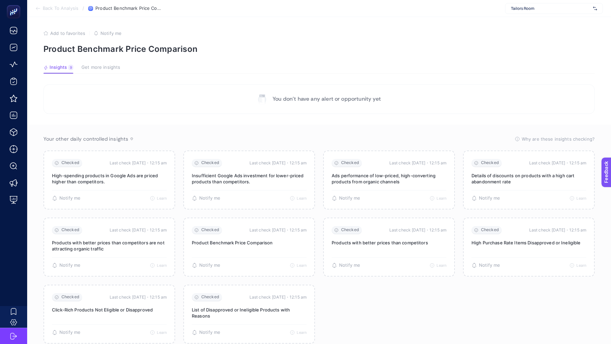
click at [58, 10] on span "Back To Analysis" at bounding box center [61, 8] width 36 height 5
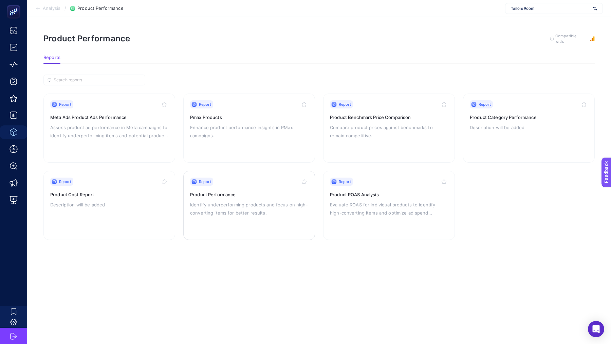
click at [282, 214] on p "Identify underperforming products and focus on high-converting items for better…" at bounding box center [249, 209] width 118 height 16
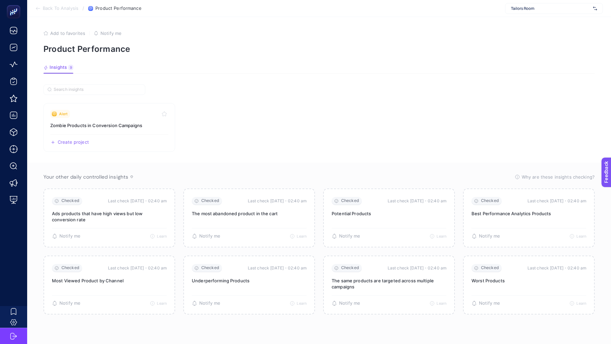
click at [526, 10] on span "Tailors Room" at bounding box center [550, 8] width 79 height 5
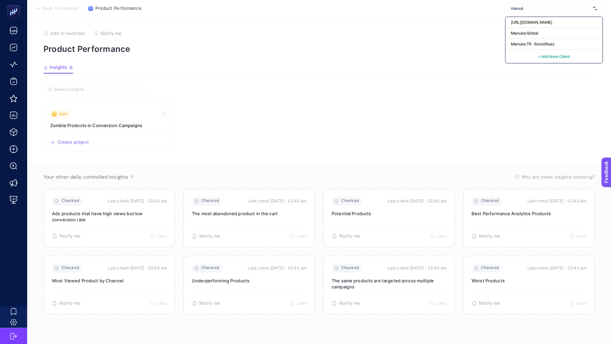
type input "manuka"
click at [547, 28] on div "[URL][DOMAIN_NAME]" at bounding box center [553, 33] width 97 height 11
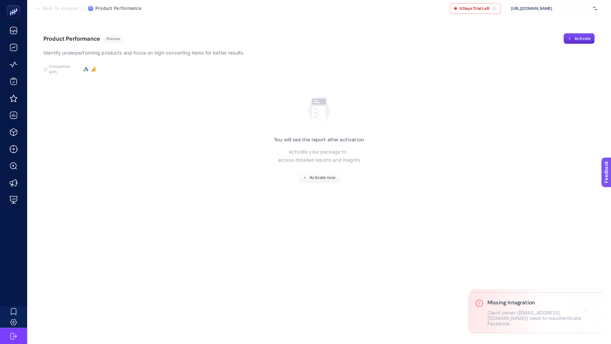
click at [532, 9] on span "[URL][DOMAIN_NAME]" at bounding box center [550, 8] width 79 height 5
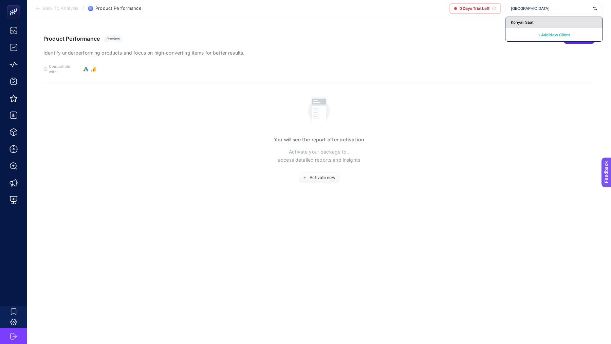
type input "[GEOGRAPHIC_DATA]"
click at [541, 24] on div "Konyalı Saat" at bounding box center [553, 22] width 97 height 11
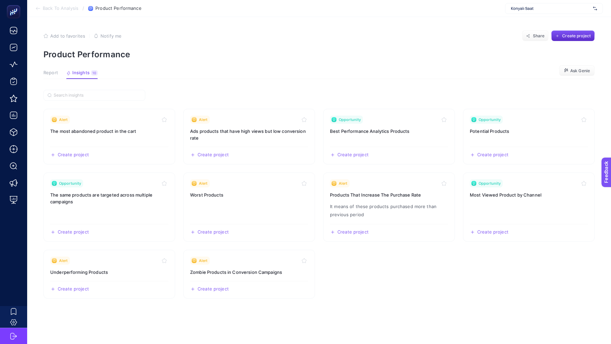
click at [532, 7] on span "Konyalı Saat" at bounding box center [550, 8] width 79 height 5
type input "tailor"
click at [538, 20] on div "Tailors Room" at bounding box center [553, 22] width 97 height 11
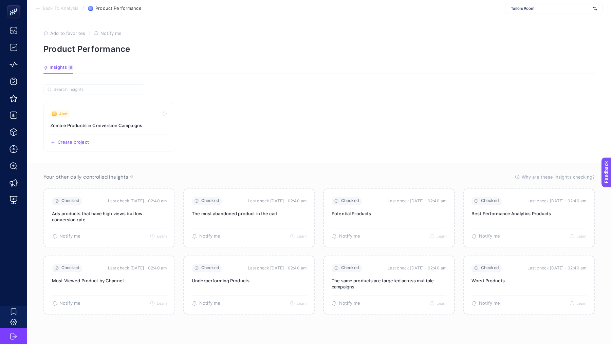
click at [60, 11] on section "Back To Analysis / Product Performance Tailors Room" at bounding box center [319, 8] width 584 height 17
click at [49, 9] on span "Back To Analysis" at bounding box center [61, 8] width 36 height 5
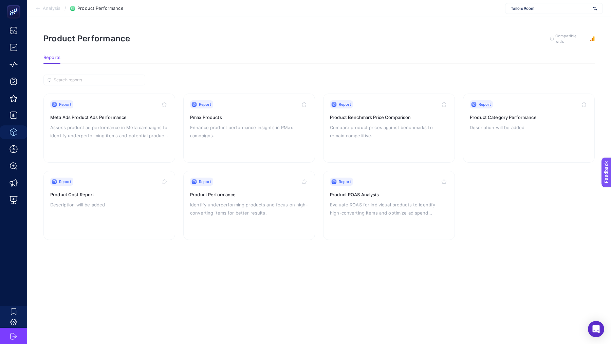
click at [52, 6] on span "Analysis" at bounding box center [52, 8] width 18 height 5
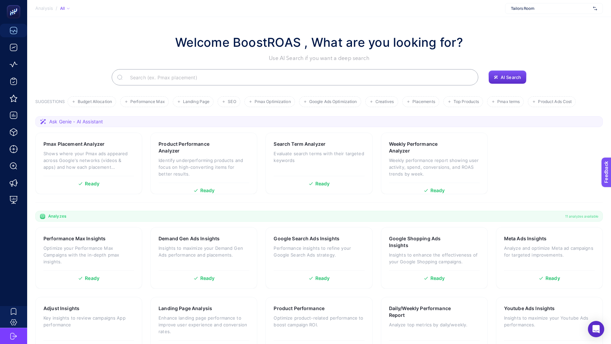
click at [238, 75] on input "Search" at bounding box center [299, 77] width 348 height 19
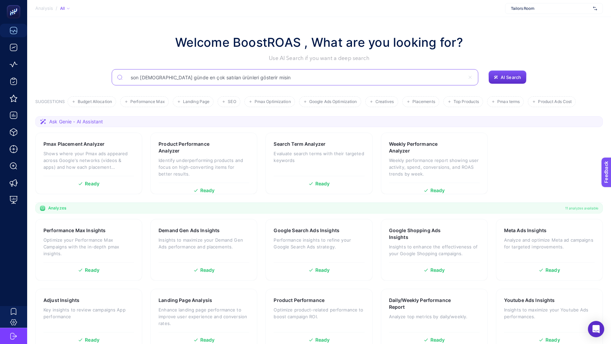
type input "son [DEMOGRAPHIC_DATA] günde en çok satılan ürünleri gösterir misin"
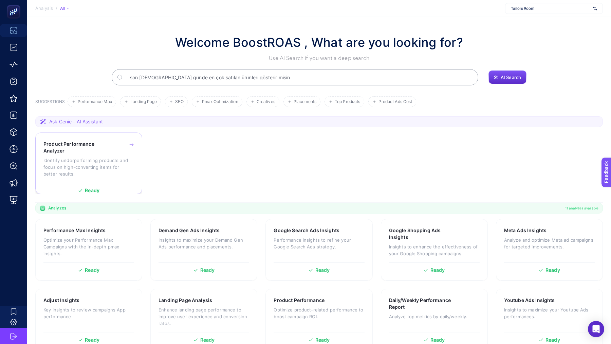
click at [110, 178] on div "Product Performance Analyzer Identify underperforming products and focus on hig…" at bounding box center [88, 162] width 91 height 42
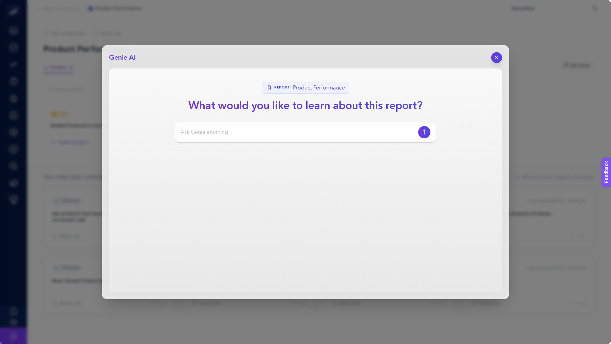
click at [232, 130] on input at bounding box center [298, 132] width 235 height 8
type input "e"
type input "son [DEMOGRAPHIC_DATA] günde en çok satan ürünler"
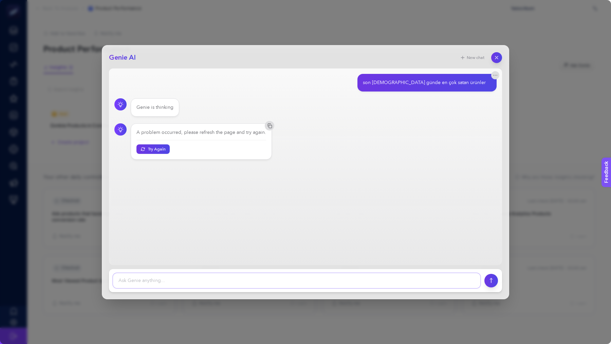
click at [134, 281] on textarea at bounding box center [296, 281] width 367 height 15
type textarea "bestsellers"
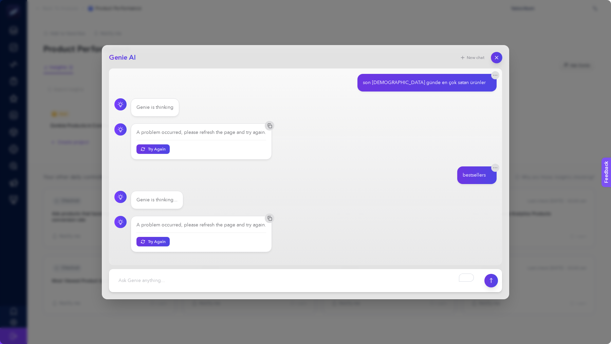
click at [499, 61] on button "button" at bounding box center [497, 58] width 12 height 12
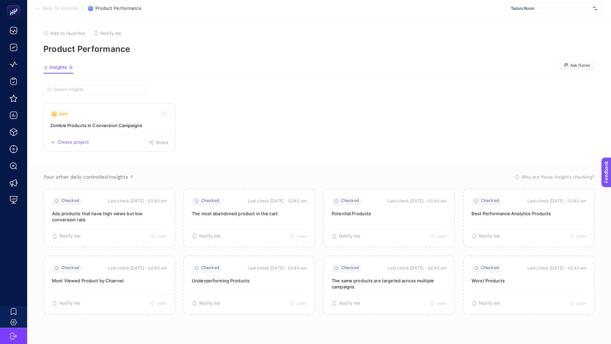
scroll to position [3, 1]
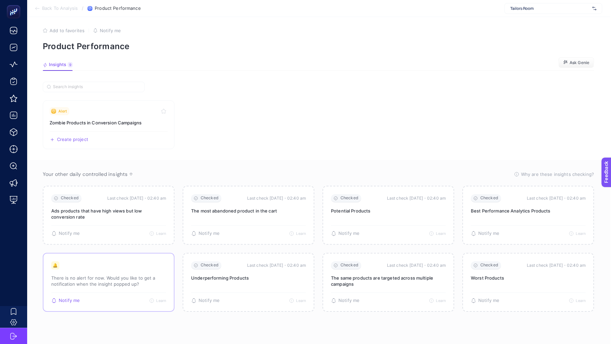
click at [93, 274] on div "🔔 There is no alert for now. Would you like to get a notification when the insi…" at bounding box center [108, 277] width 115 height 31
click at [75, 278] on p "There is no alert for now. Would you like to get a notification when the insigh…" at bounding box center [108, 281] width 115 height 12
click at [80, 216] on p "There is no alert for now. Would you like to get a notification when the insigh…" at bounding box center [108, 214] width 115 height 12
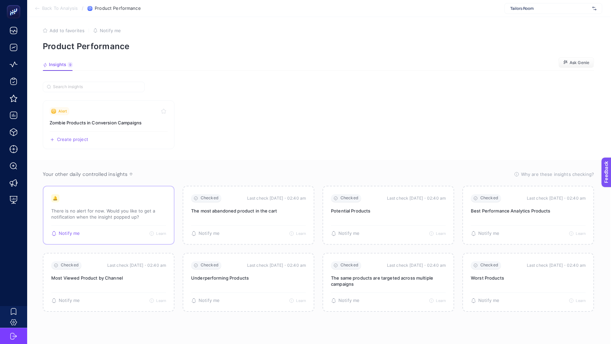
click at [80, 216] on p "There is no alert for now. Would you like to get a notification when the insigh…" at bounding box center [108, 214] width 115 height 12
click at [258, 126] on section "Alert Zombie Products in Conversion Campaigns Create project Share" at bounding box center [318, 124] width 551 height 49
click at [51, 8] on span "Back To Analysis" at bounding box center [60, 8] width 36 height 5
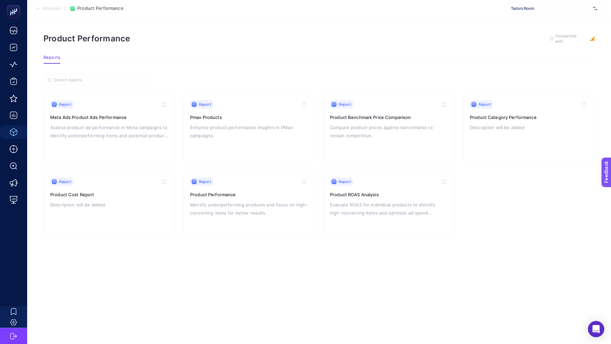
click at [54, 7] on span "Analysis" at bounding box center [52, 8] width 18 height 5
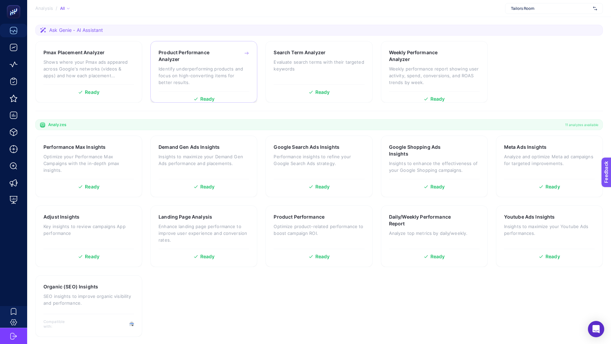
scroll to position [92, 0]
click at [533, 150] on div "Meta Ads Insights Analyze and optimize Meta ad campaigns for targeted improveme…" at bounding box center [549, 159] width 91 height 32
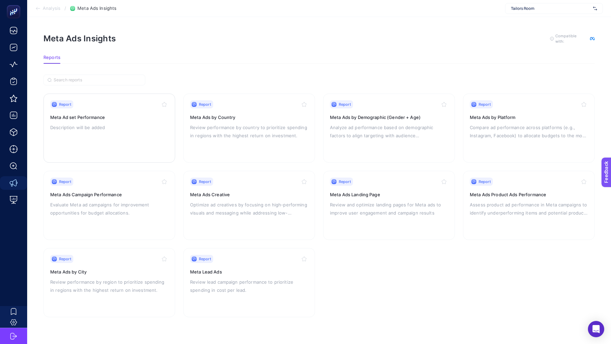
click at [122, 124] on p "Description will be added" at bounding box center [109, 128] width 118 height 8
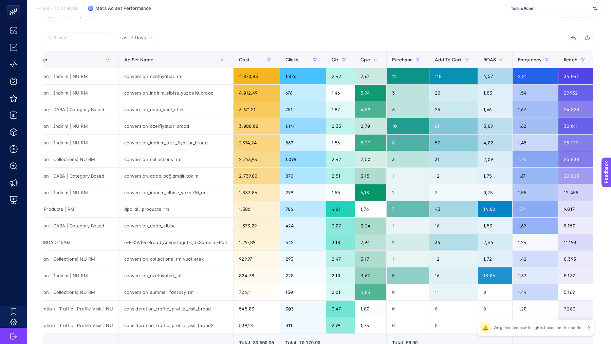
scroll to position [0, 27]
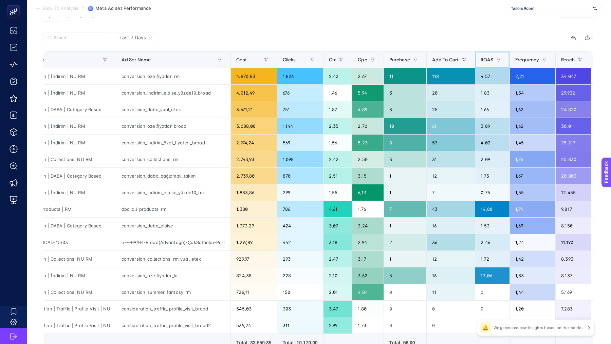
click at [488, 59] on span "ROAS" at bounding box center [487, 59] width 13 height 5
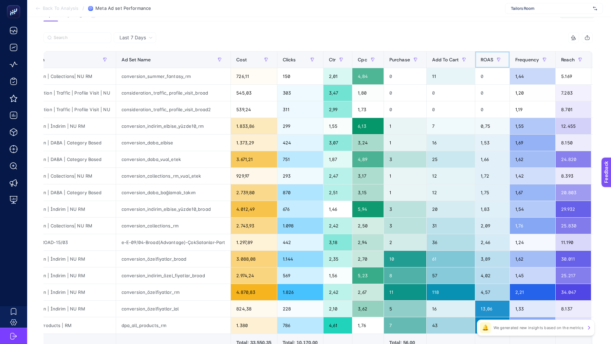
click at [488, 59] on span "ROAS" at bounding box center [487, 59] width 13 height 5
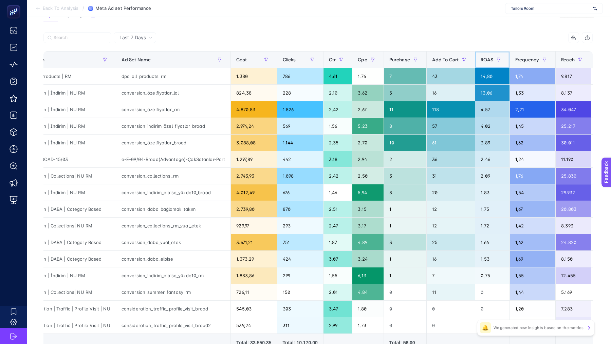
click at [488, 59] on span "ROAS" at bounding box center [487, 59] width 13 height 5
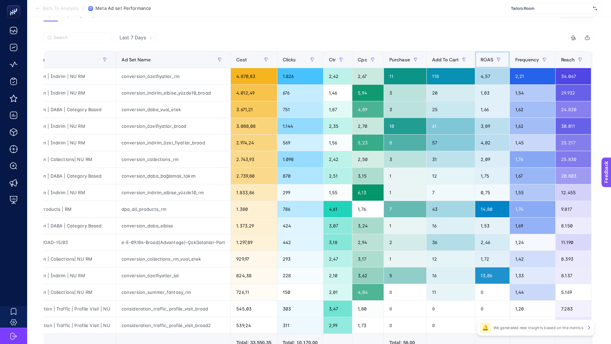
click at [488, 59] on span "ROAS" at bounding box center [487, 59] width 13 height 5
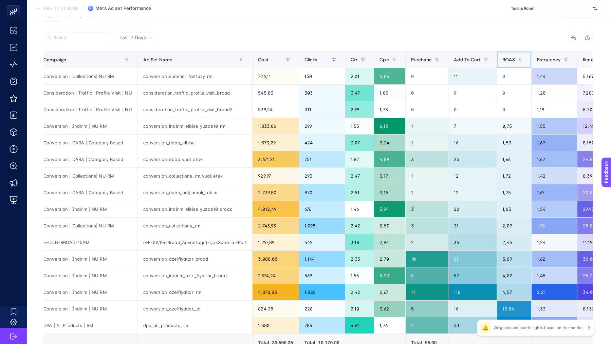
scroll to position [0, 0]
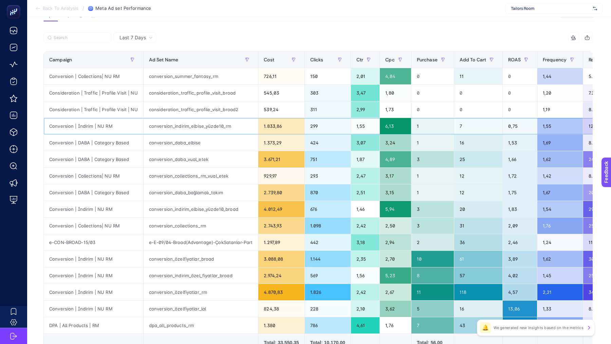
click at [505, 129] on div "0,75" at bounding box center [520, 126] width 34 height 16
click at [84, 123] on div "Conversion | İndirim | NU RM" at bounding box center [93, 126] width 99 height 16
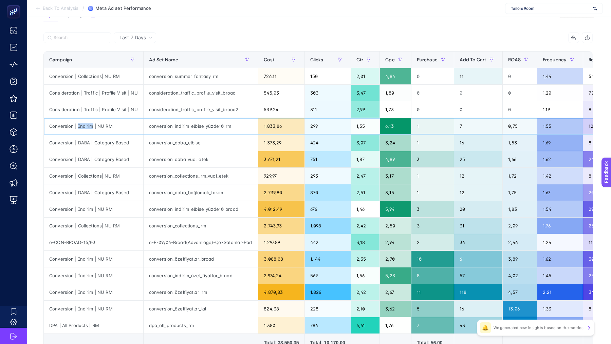
click at [84, 123] on div "Conversion | İndirim | NU RM" at bounding box center [93, 126] width 99 height 16
copy tr "Conversion | İndirim | NU RM conversion_indirim_elbise_yüzde10_rm 1.833,86"
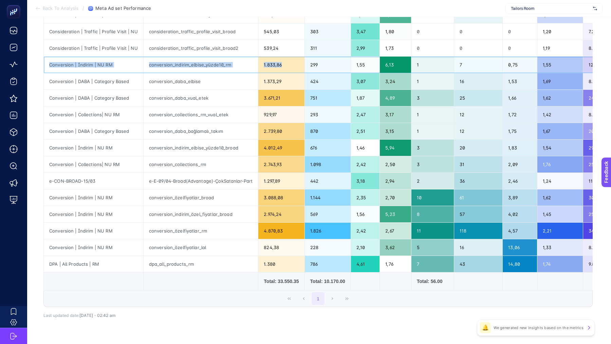
scroll to position [122, 0]
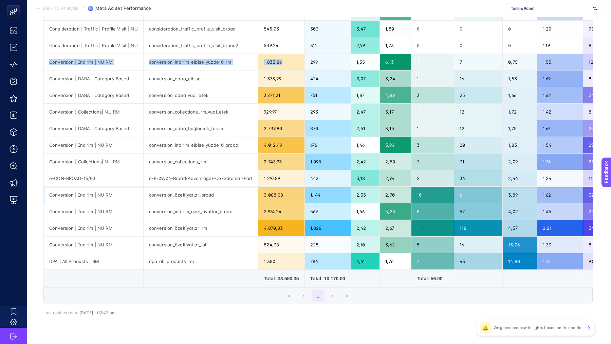
click at [193, 189] on div "conversion_özelfiyatlar_broad" at bounding box center [201, 195] width 115 height 16
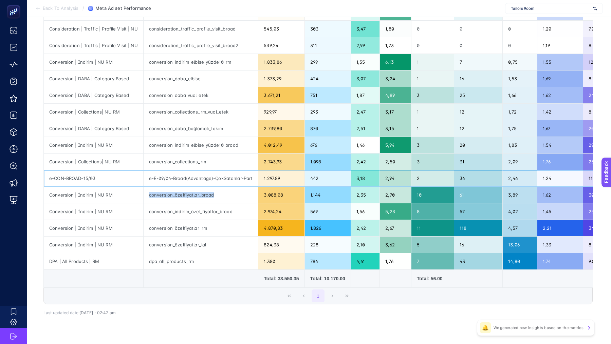
click at [175, 174] on div "e-E-09/04-Broad(Advantage)-ÇokSatanlar-Part" at bounding box center [201, 178] width 115 height 16
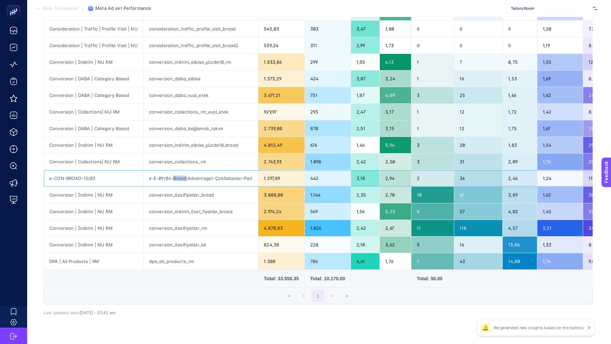
click at [175, 174] on div "e-E-09/04-Broad(Advantage)-ÇokSatanlar-Part" at bounding box center [201, 178] width 115 height 16
click at [180, 204] on div "conversion_indirim_özel_fiyatlar_broad" at bounding box center [201, 212] width 115 height 16
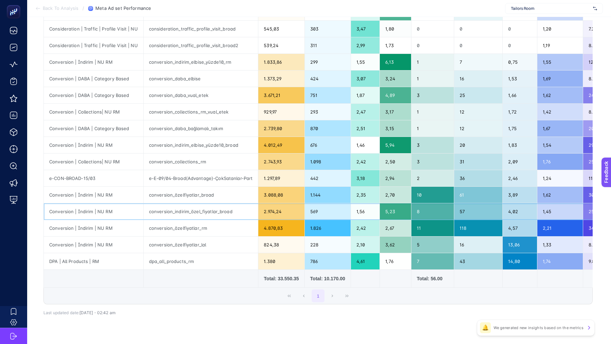
click at [180, 204] on div "conversion_indirim_özel_fiyatlar_broad" at bounding box center [201, 212] width 115 height 16
click at [174, 222] on div "conversion_özelfiyatlar_rm" at bounding box center [201, 228] width 115 height 16
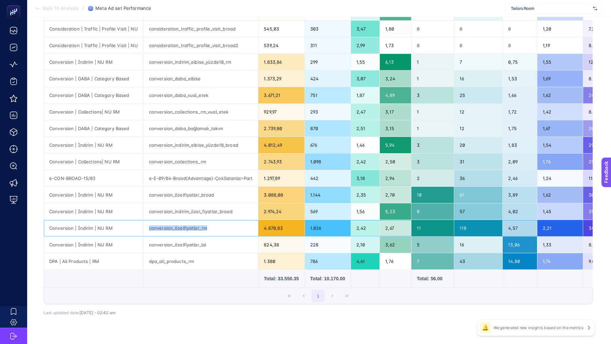
click at [173, 227] on div "conversion_özelfiyatlar_rm" at bounding box center [201, 228] width 115 height 16
click at [172, 246] on div "conversion_özelfiyatlar_lal" at bounding box center [201, 245] width 115 height 16
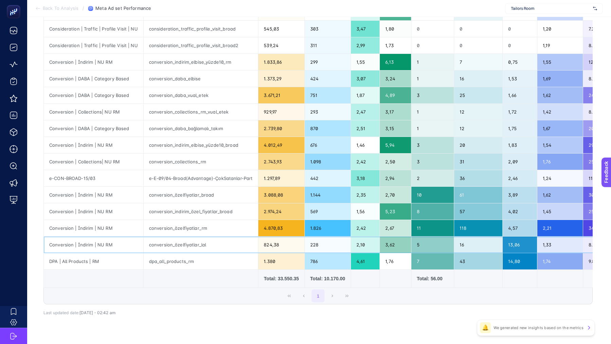
click at [172, 246] on div "conversion_özelfiyatlar_lal" at bounding box center [201, 245] width 115 height 16
click at [380, 270] on td at bounding box center [395, 279] width 31 height 18
click at [173, 260] on div "dpa_all_products_rm" at bounding box center [201, 261] width 115 height 16
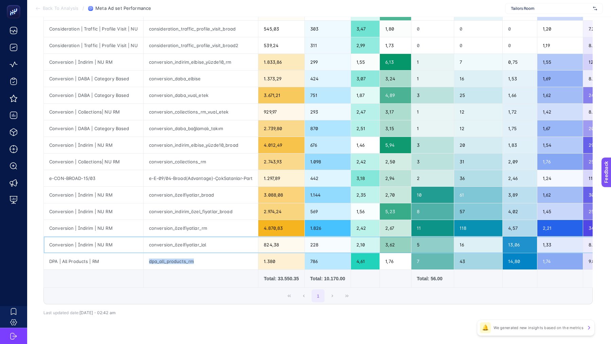
click at [167, 239] on div "conversion_özelfiyatlar_lal" at bounding box center [201, 245] width 115 height 16
click at [156, 223] on div "conversion_özelfiyatlar_rm" at bounding box center [201, 228] width 115 height 16
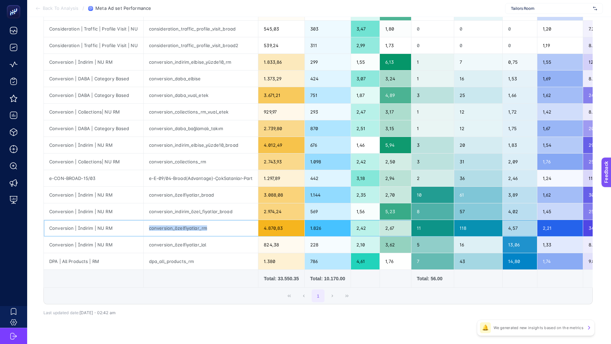
click at [156, 223] on div "conversion_özelfiyatlar_rm" at bounding box center [201, 228] width 115 height 16
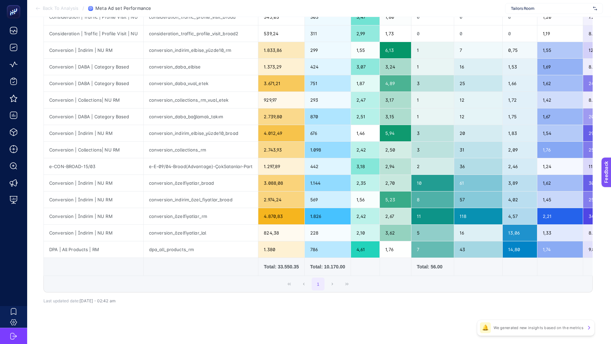
click at [332, 282] on div "1" at bounding box center [318, 284] width 548 height 16
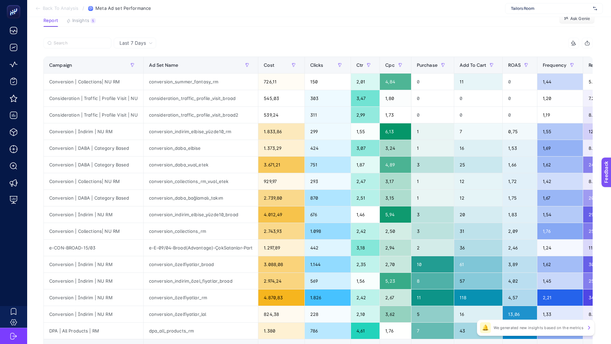
scroll to position [0, 0]
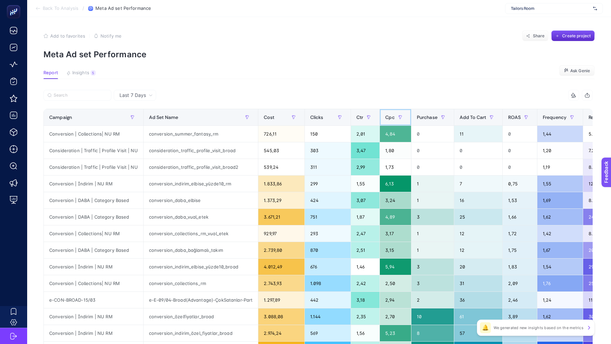
click at [394, 117] on span "Cpc" at bounding box center [389, 117] width 9 height 5
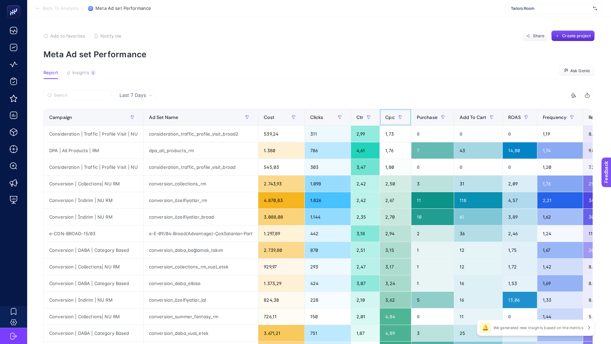
click at [394, 117] on span "Cpc" at bounding box center [389, 117] width 9 height 5
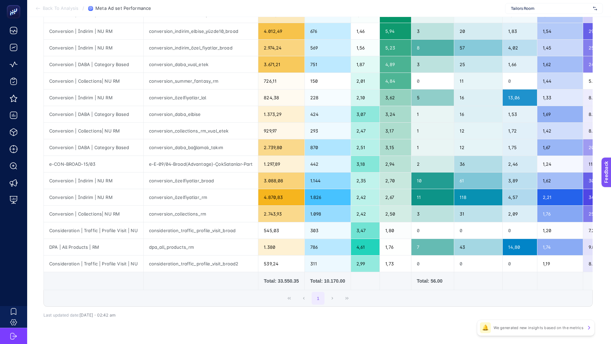
scroll to position [134, 0]
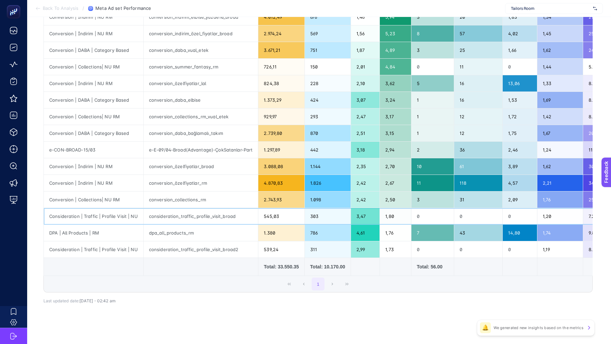
click at [181, 214] on div "consideration_traffic_profile_visit_broad" at bounding box center [201, 216] width 115 height 16
click at [175, 246] on div "consideration_traffic_profile_visit_broad2" at bounding box center [201, 250] width 115 height 16
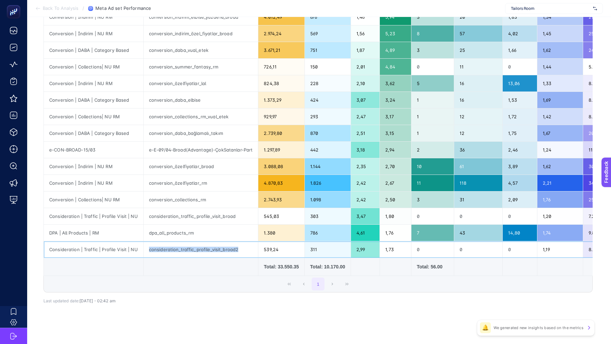
click at [175, 246] on div "consideration_traffic_profile_visit_broad2" at bounding box center [201, 250] width 115 height 16
click at [167, 231] on div "dpa_all_products_rm" at bounding box center [201, 233] width 115 height 16
click at [170, 217] on div "consideration_traffic_profile_visit_broad" at bounding box center [201, 216] width 115 height 16
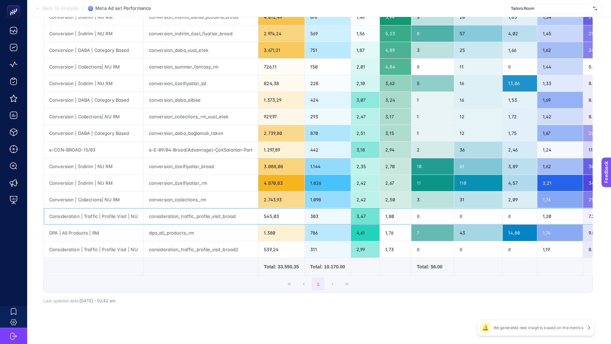
click at [170, 217] on div "consideration_traffic_profile_visit_broad" at bounding box center [201, 216] width 115 height 16
